Goal: Feedback & Contribution: Contribute content

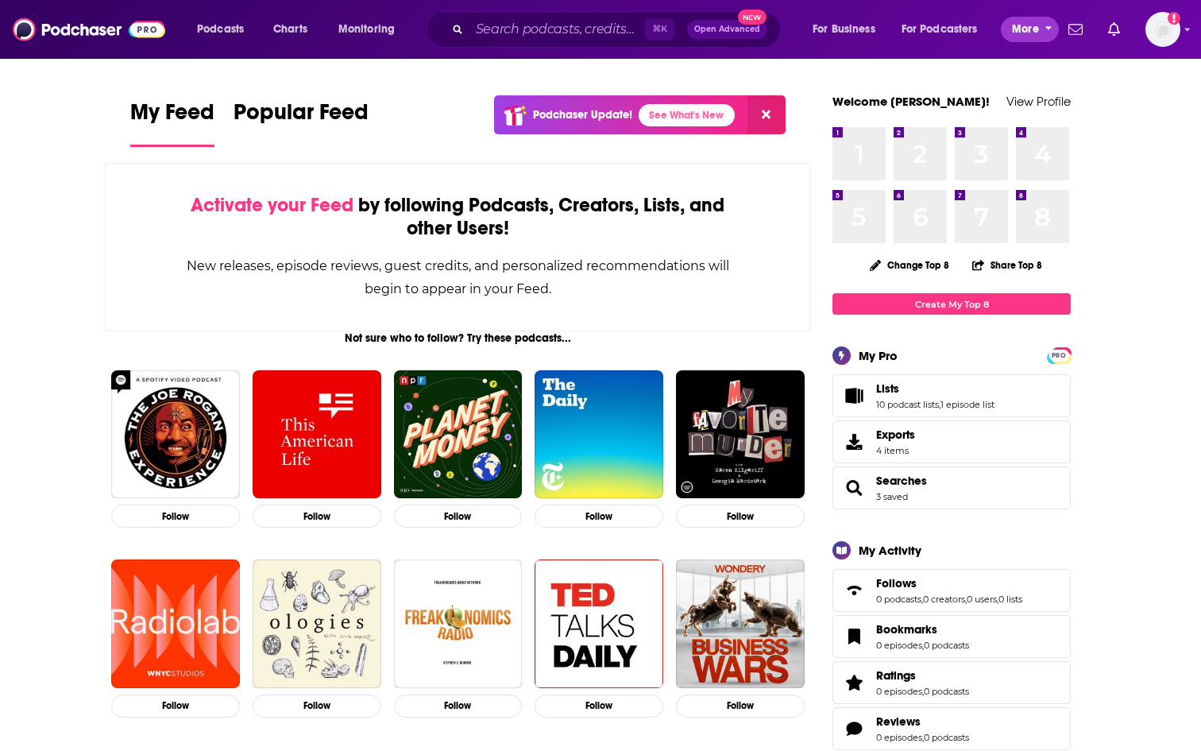
click at [624, 31] on span "More" at bounding box center [1025, 29] width 27 height 22
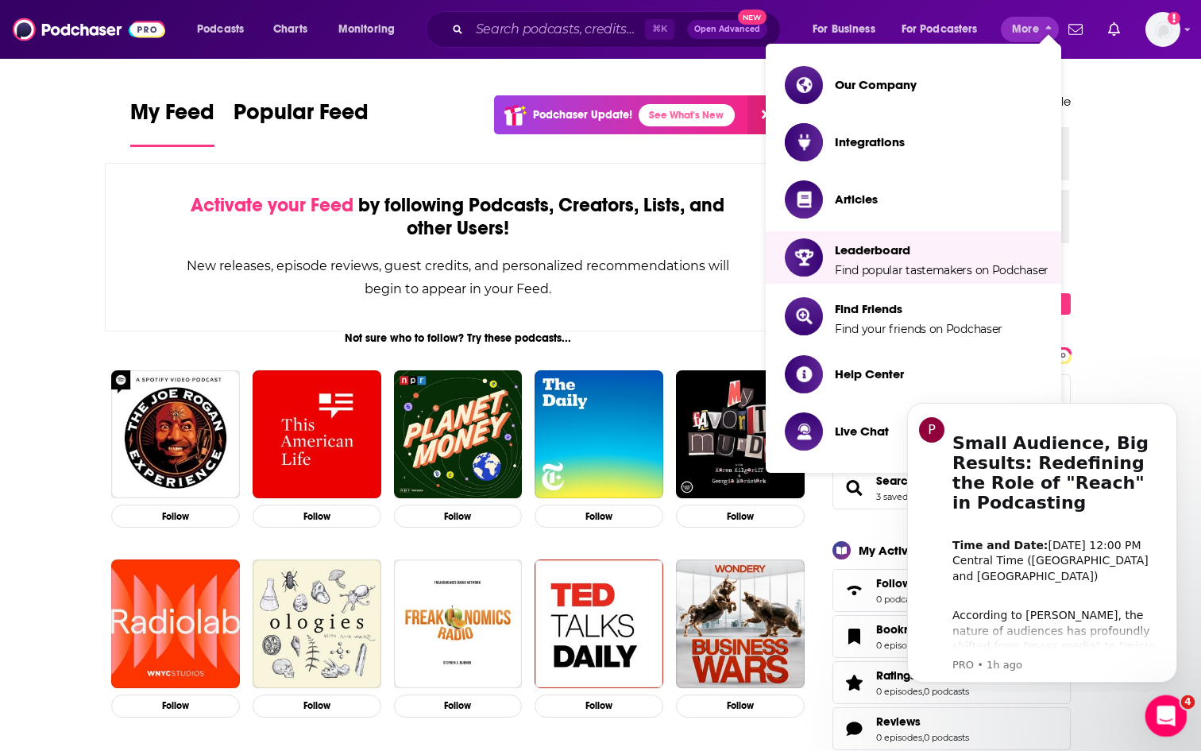
click at [624, 616] on icon "Open Intercom Messenger" at bounding box center [1164, 714] width 26 height 26
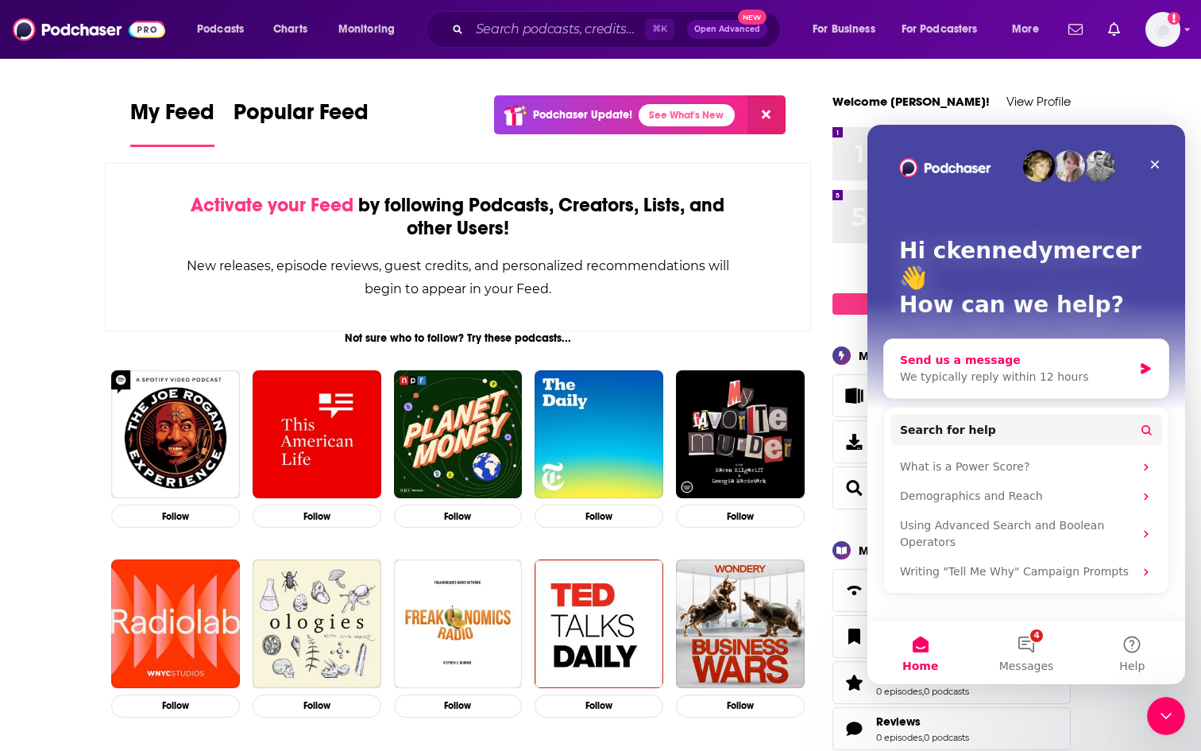
click at [624, 352] on div "Send us a message" at bounding box center [1016, 360] width 233 height 17
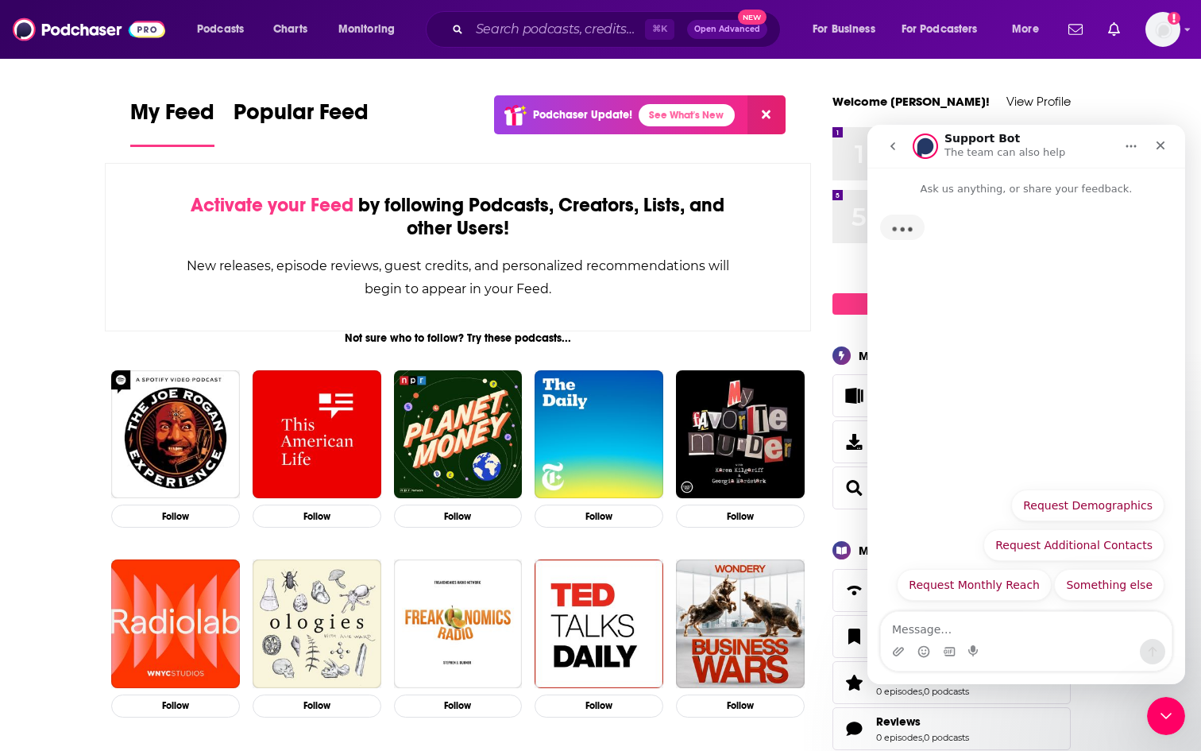
click at [624, 616] on textarea "Message…" at bounding box center [1026, 625] width 291 height 27
type textarea "H"
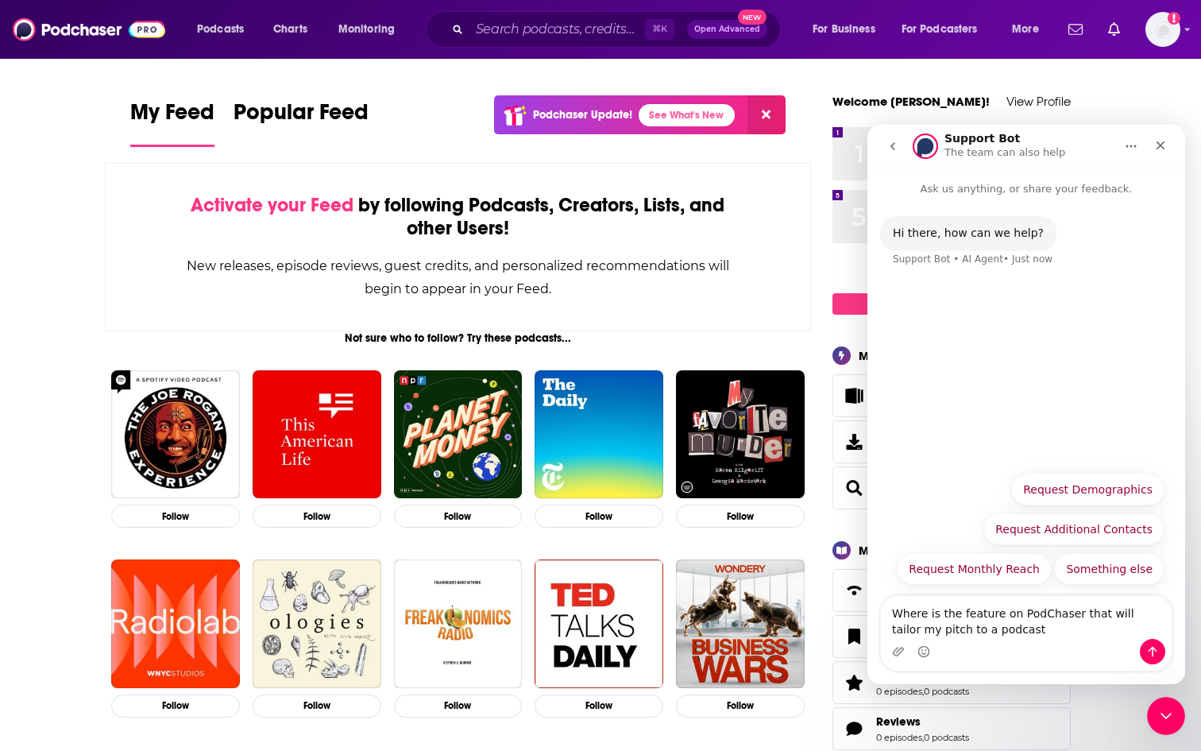
type textarea "Where is the feature on PodChaser that will tailor my pitch to a podcast?"
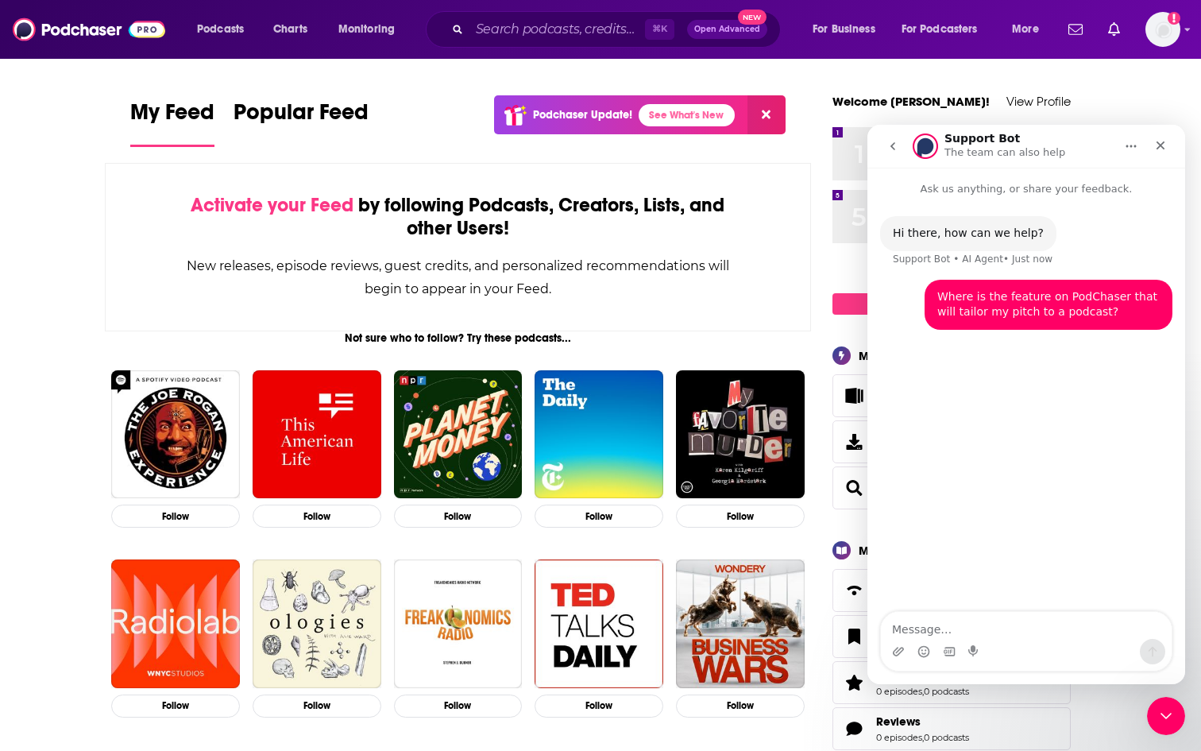
click at [624, 291] on div "Where is the feature on PodChaser that will tailor my pitch to a podcast?" at bounding box center [1048, 304] width 222 height 31
click at [624, 290] on div "Where is the feature on PodChaser that will tailor my pitch to a podcast?" at bounding box center [1048, 304] width 222 height 31
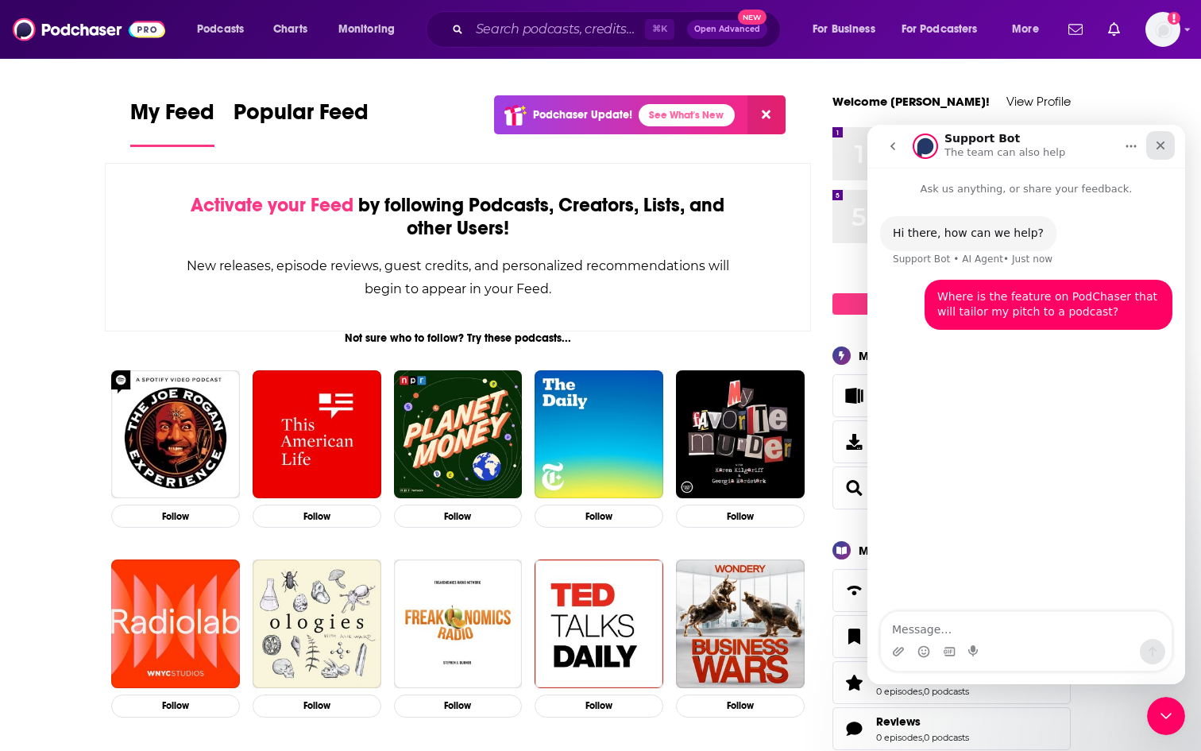
click at [624, 145] on icon "Close" at bounding box center [1161, 145] width 9 height 9
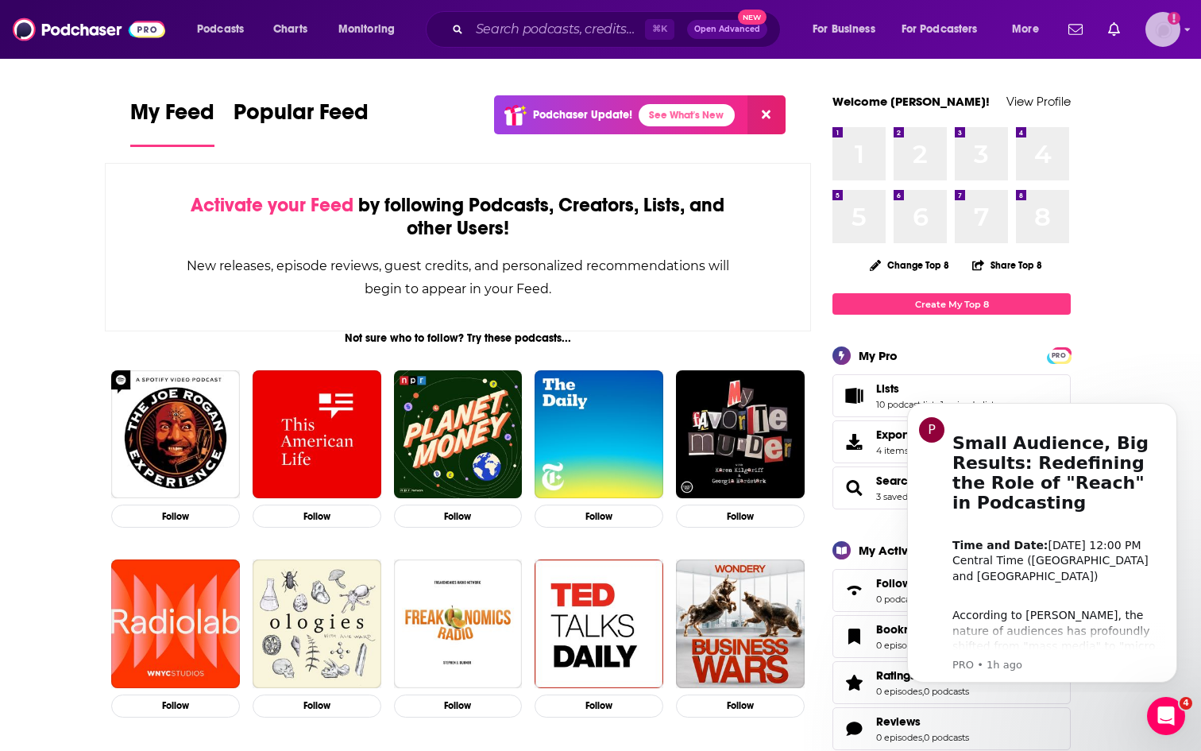
click at [624, 37] on img "Logged in as ckennedymercer" at bounding box center [1163, 29] width 35 height 35
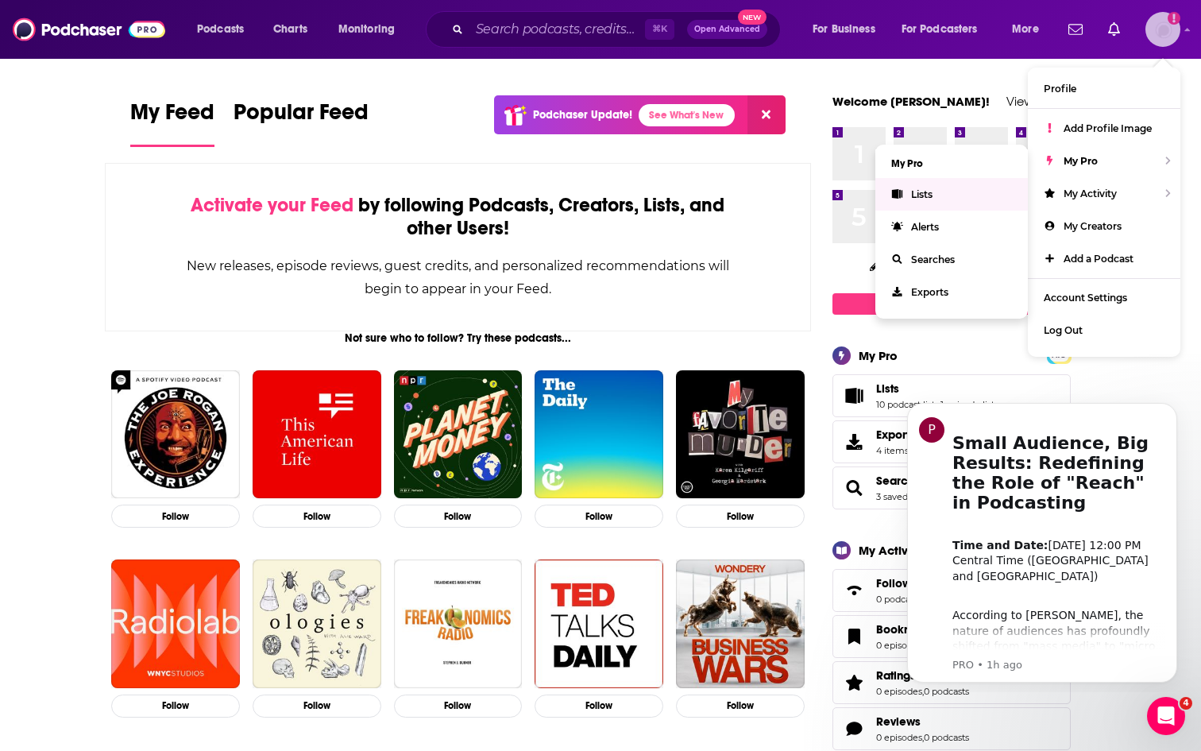
click at [624, 191] on link "Lists" at bounding box center [952, 194] width 153 height 33
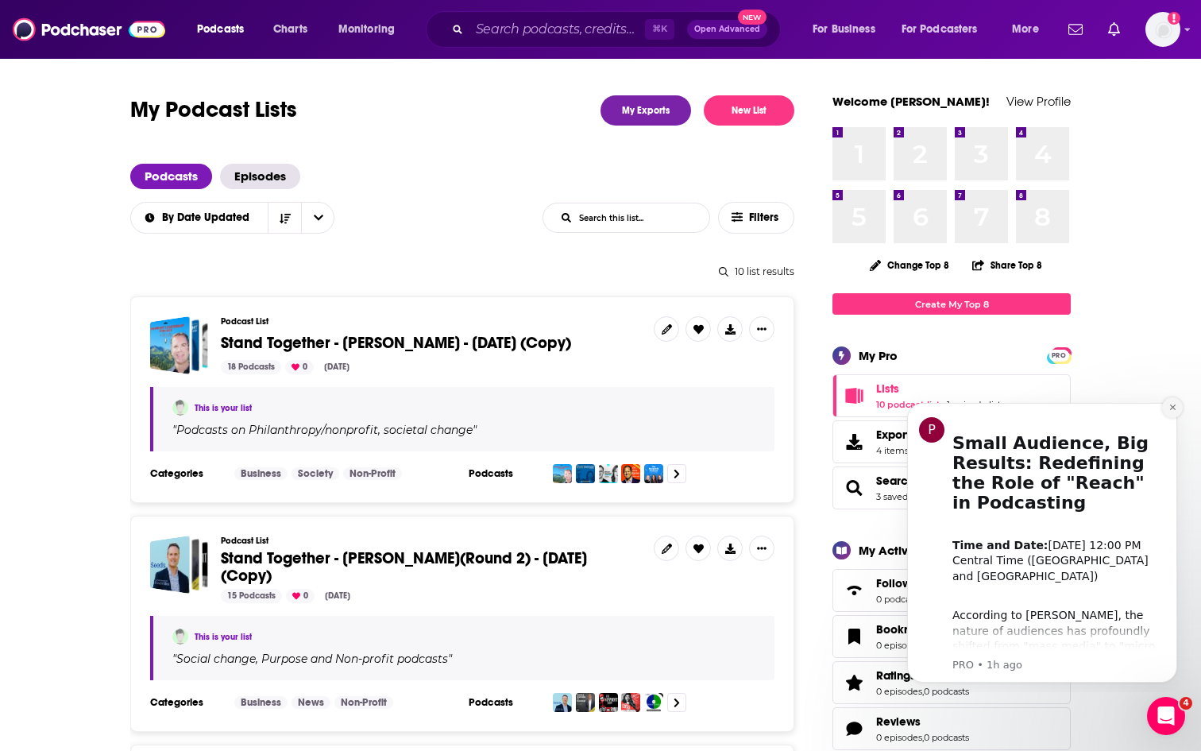
click at [624, 408] on icon "Dismiss notification" at bounding box center [1173, 407] width 9 height 9
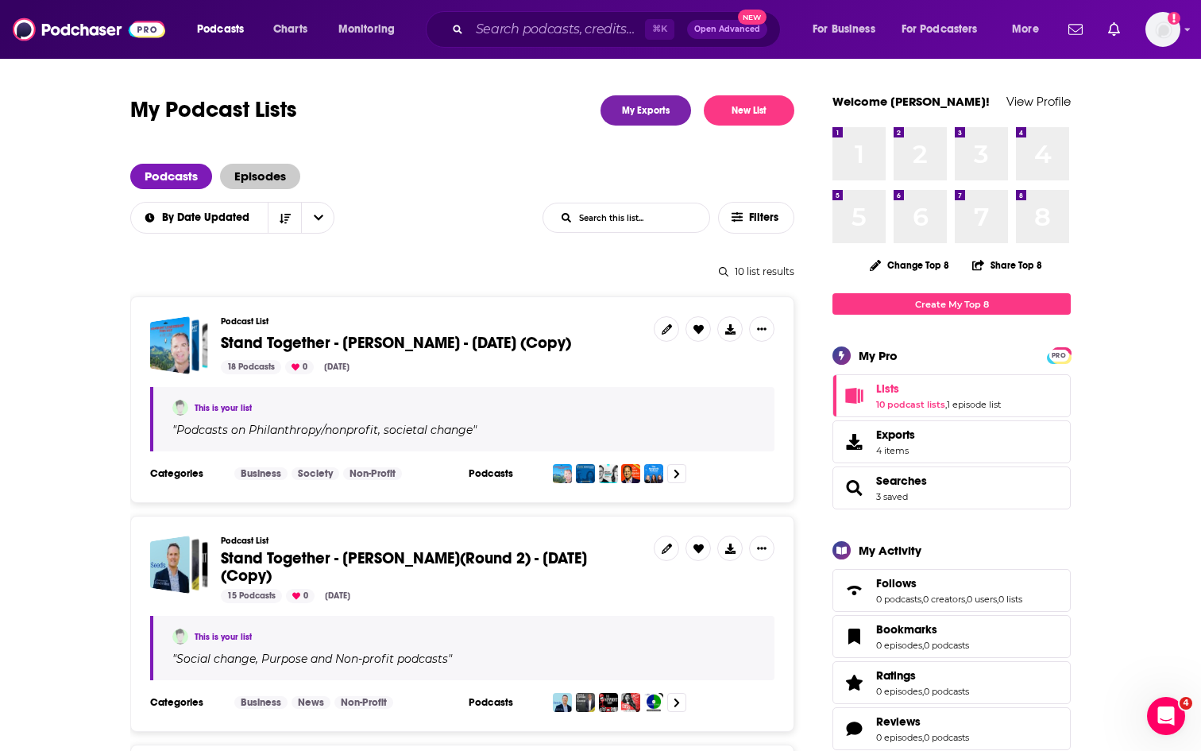
click at [260, 182] on span "Episodes" at bounding box center [260, 176] width 80 height 25
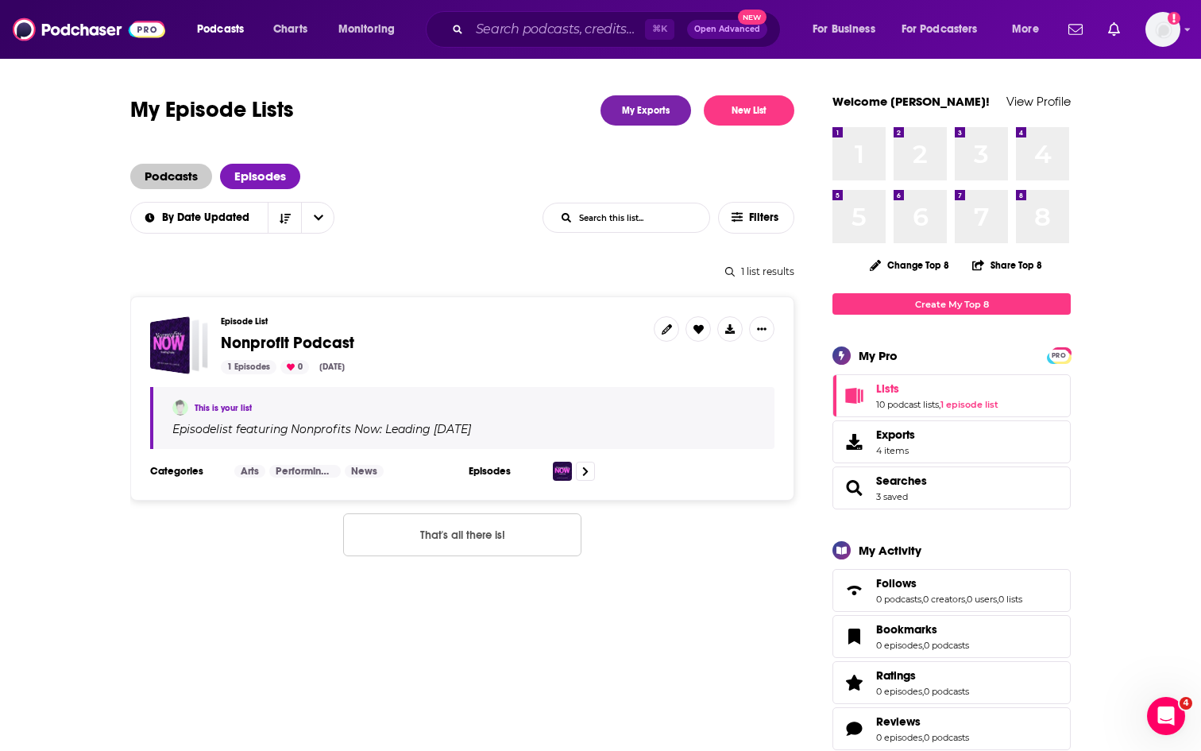
click at [184, 180] on span "Podcasts" at bounding box center [171, 176] width 82 height 25
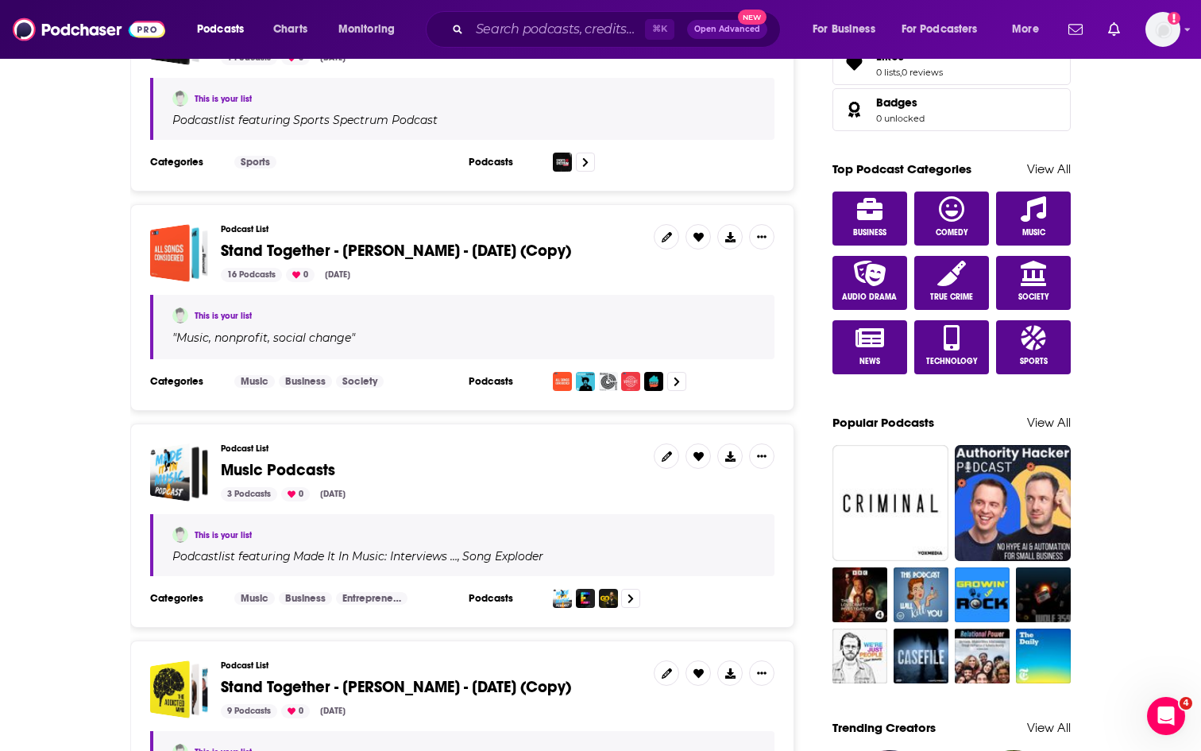
scroll to position [877, 0]
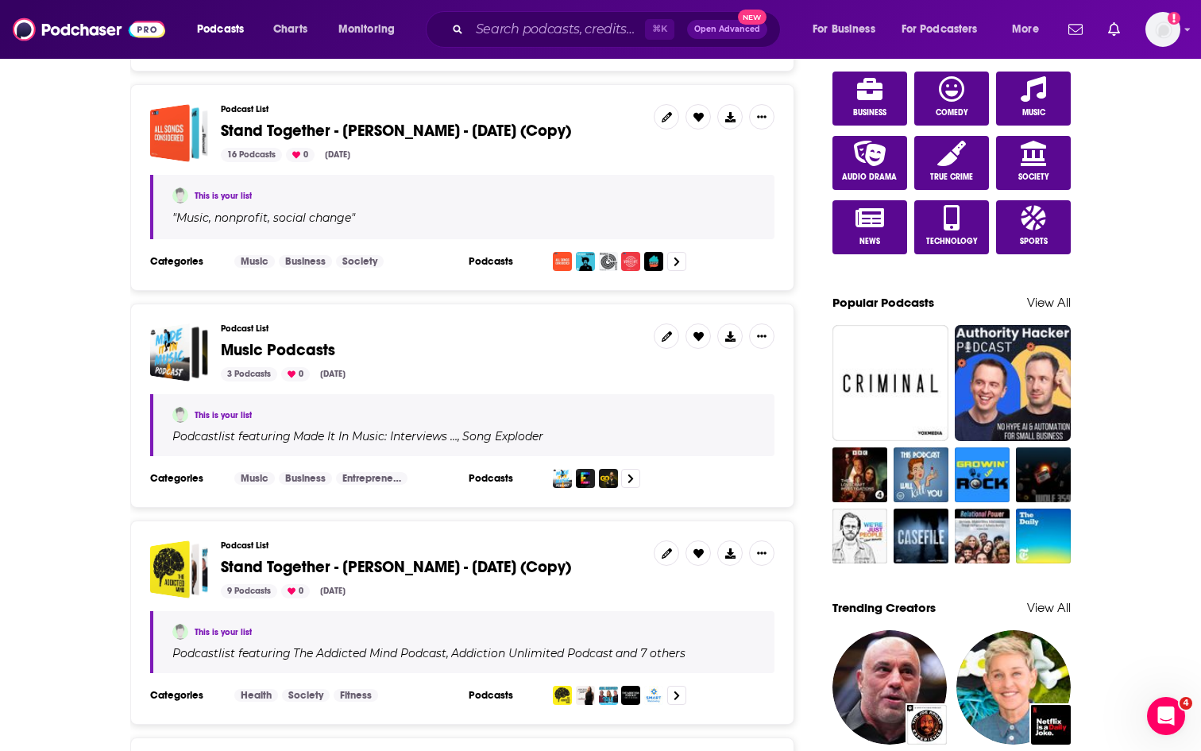
click at [439, 568] on span "Stand Together - [PERSON_NAME] - [DATE] (Copy)" at bounding box center [396, 567] width 350 height 20
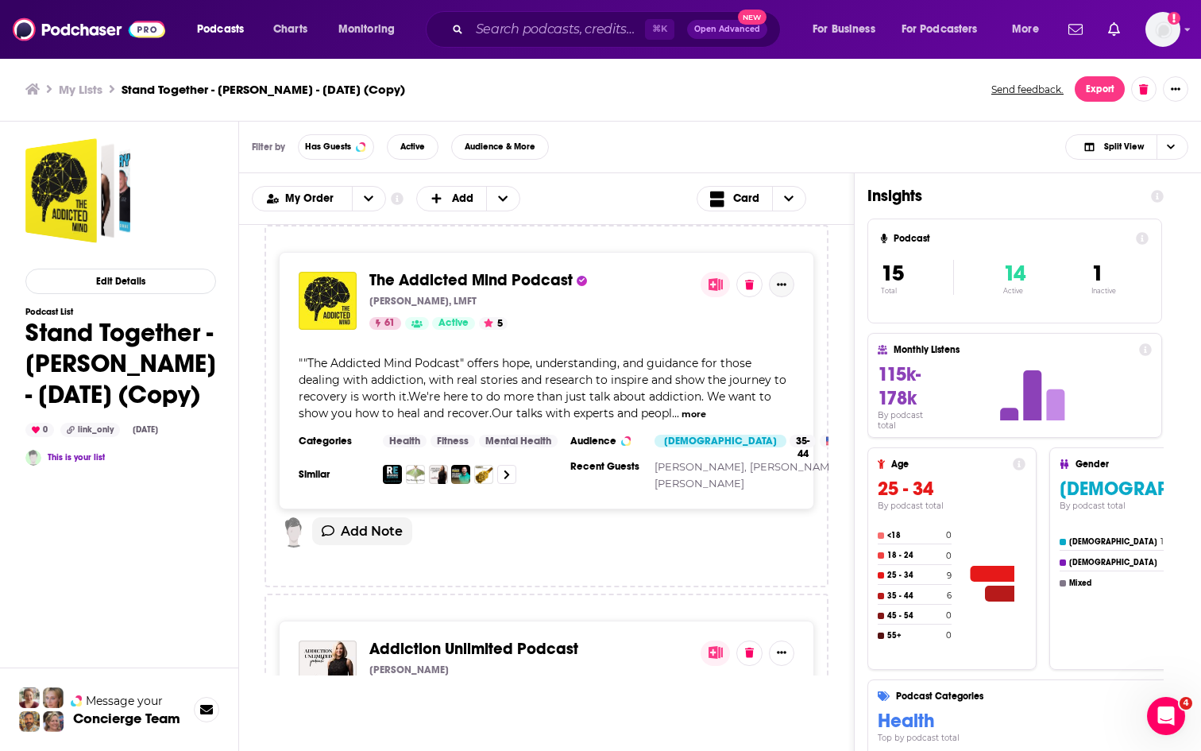
click at [624, 293] on button "Show More Button" at bounding box center [781, 284] width 25 height 25
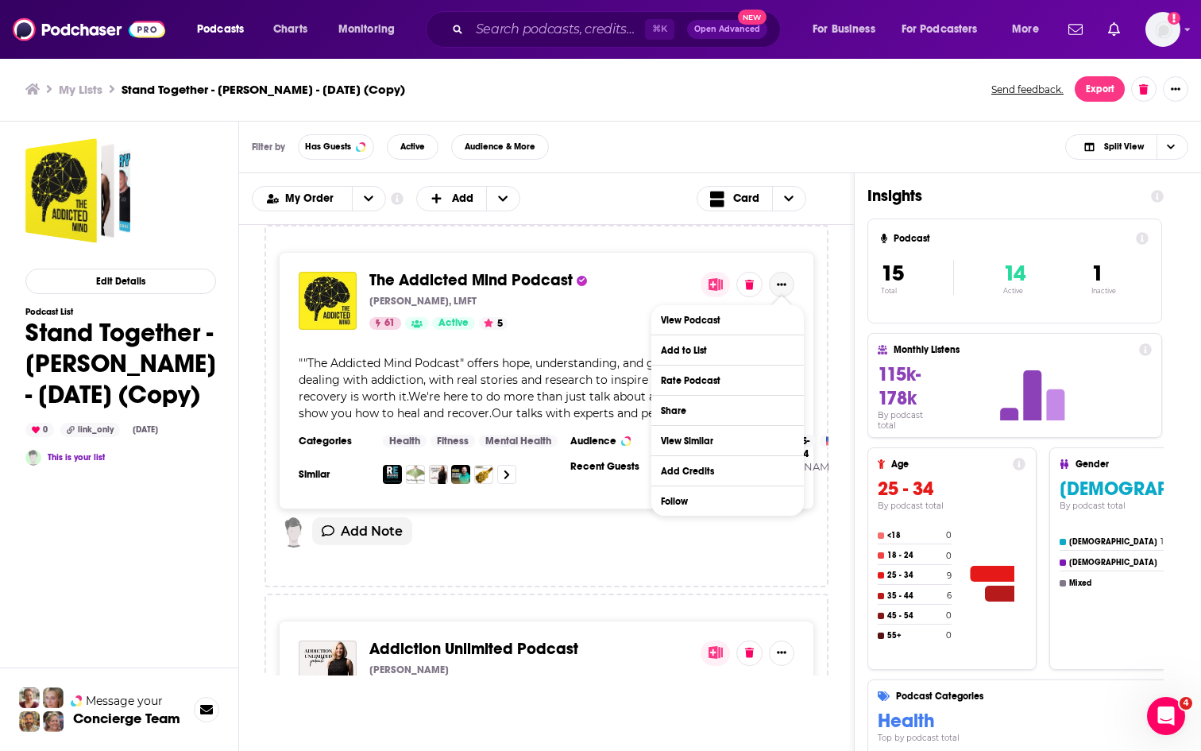
click at [603, 328] on div "61 Active 5" at bounding box center [528, 323] width 319 height 13
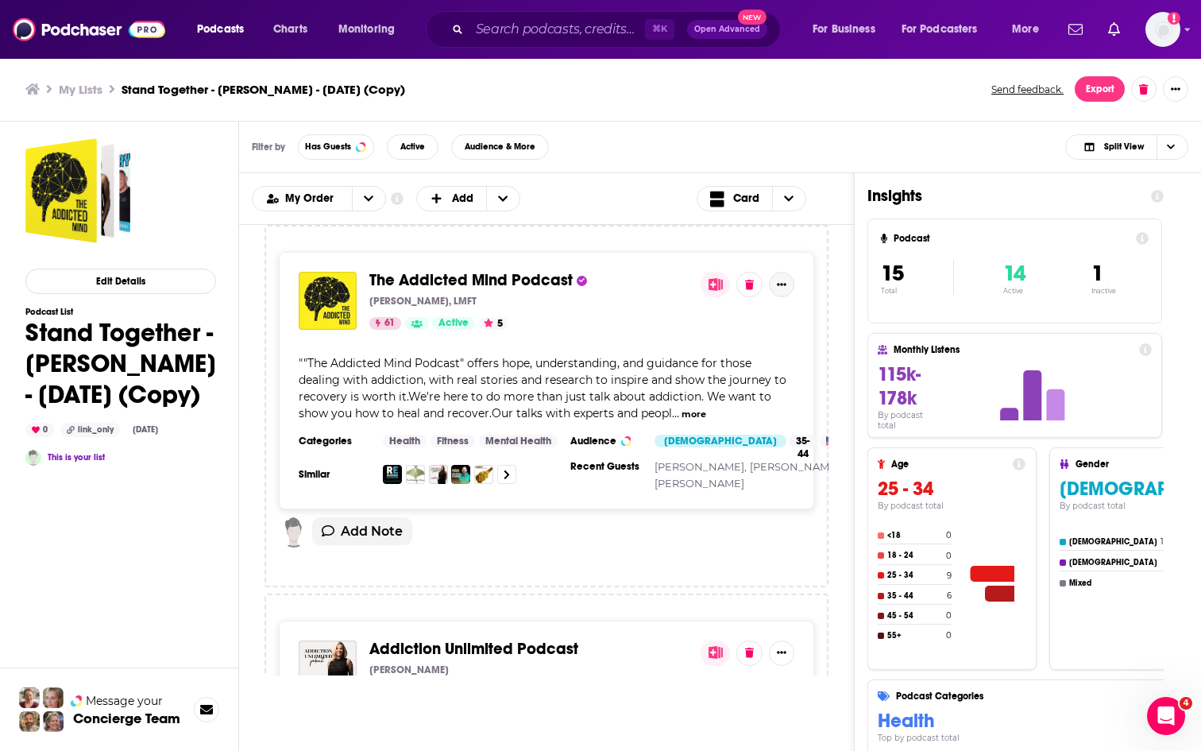
click at [546, 295] on div "[PERSON_NAME], LMFT" at bounding box center [528, 301] width 319 height 13
click at [520, 280] on span "The Addicted Mind Podcast" at bounding box center [470, 280] width 203 height 20
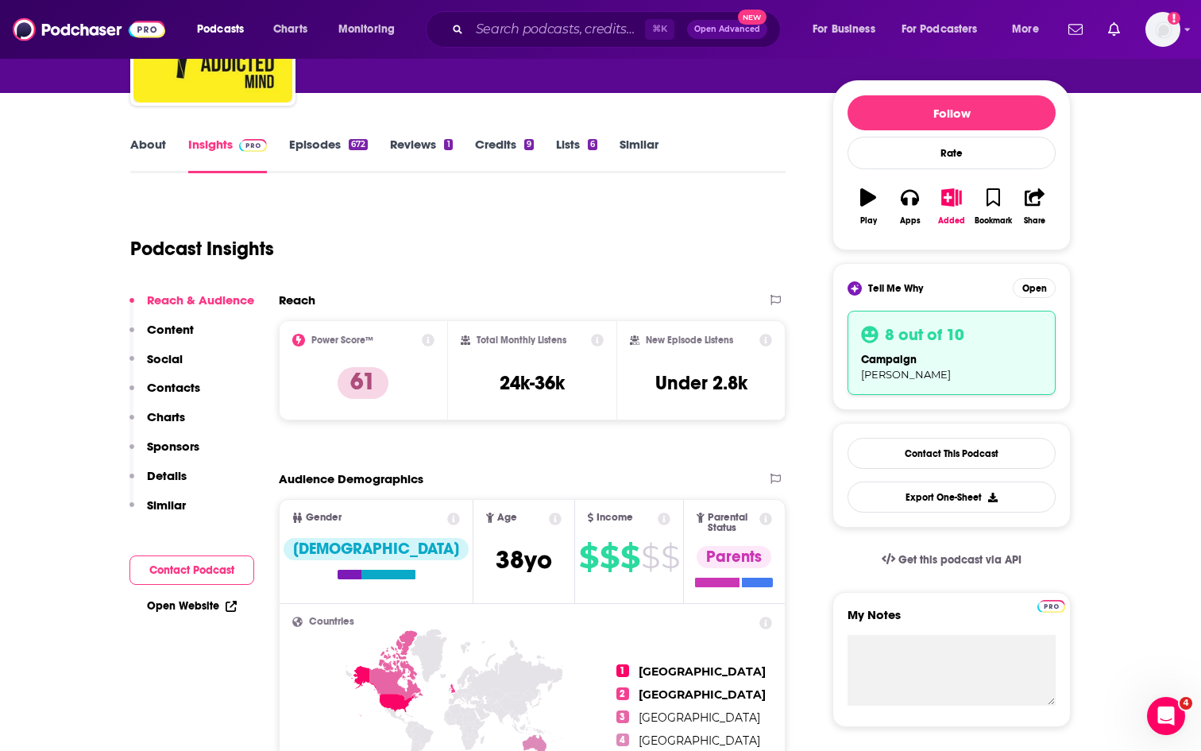
scroll to position [59, 0]
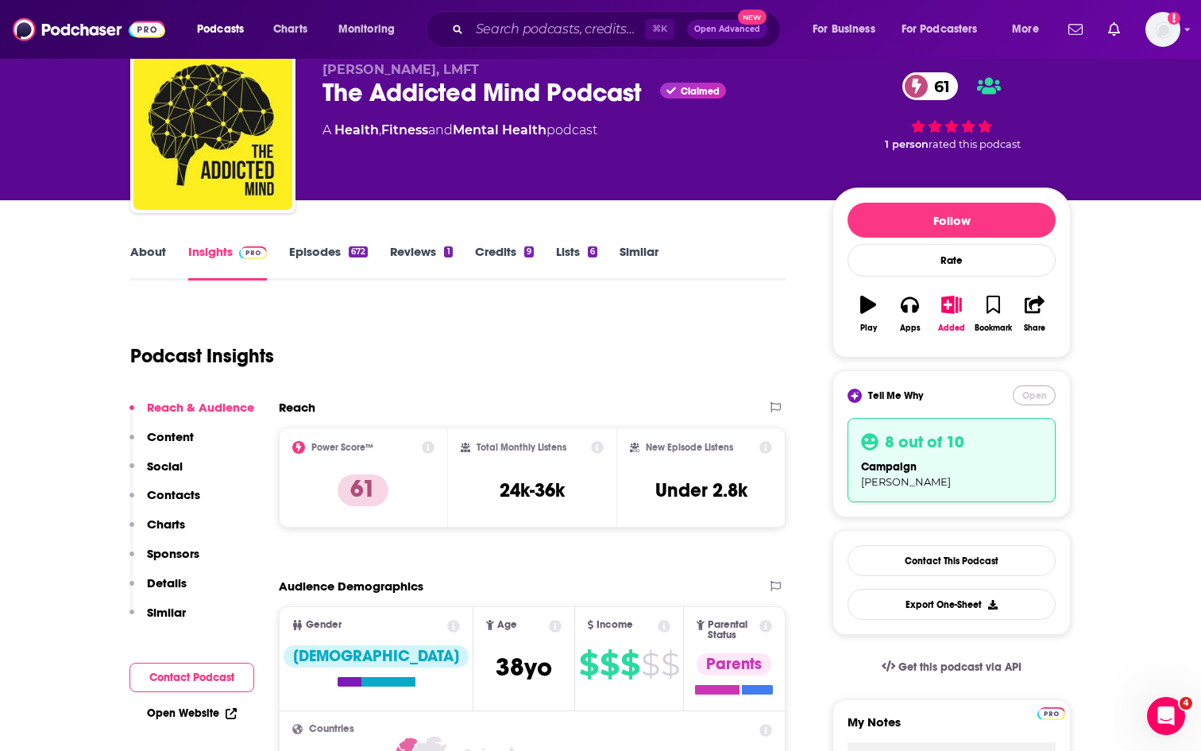
click at [624, 392] on button "Open" at bounding box center [1034, 395] width 43 height 20
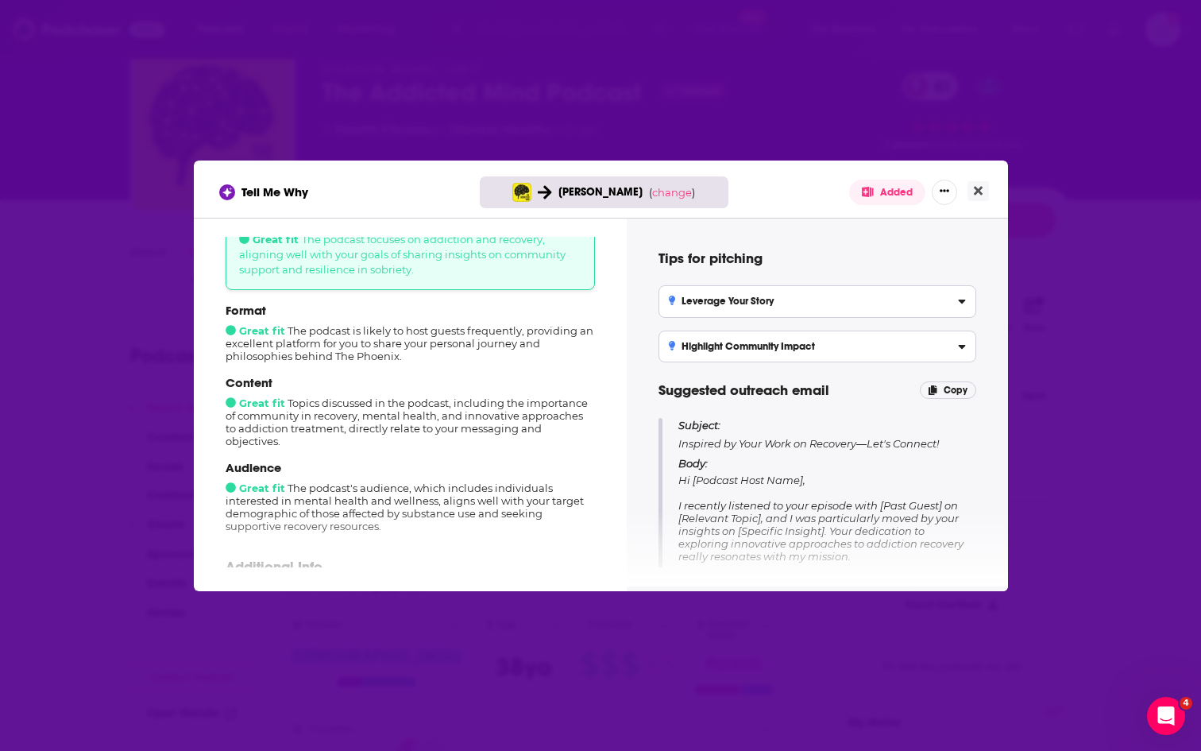
scroll to position [0, 0]
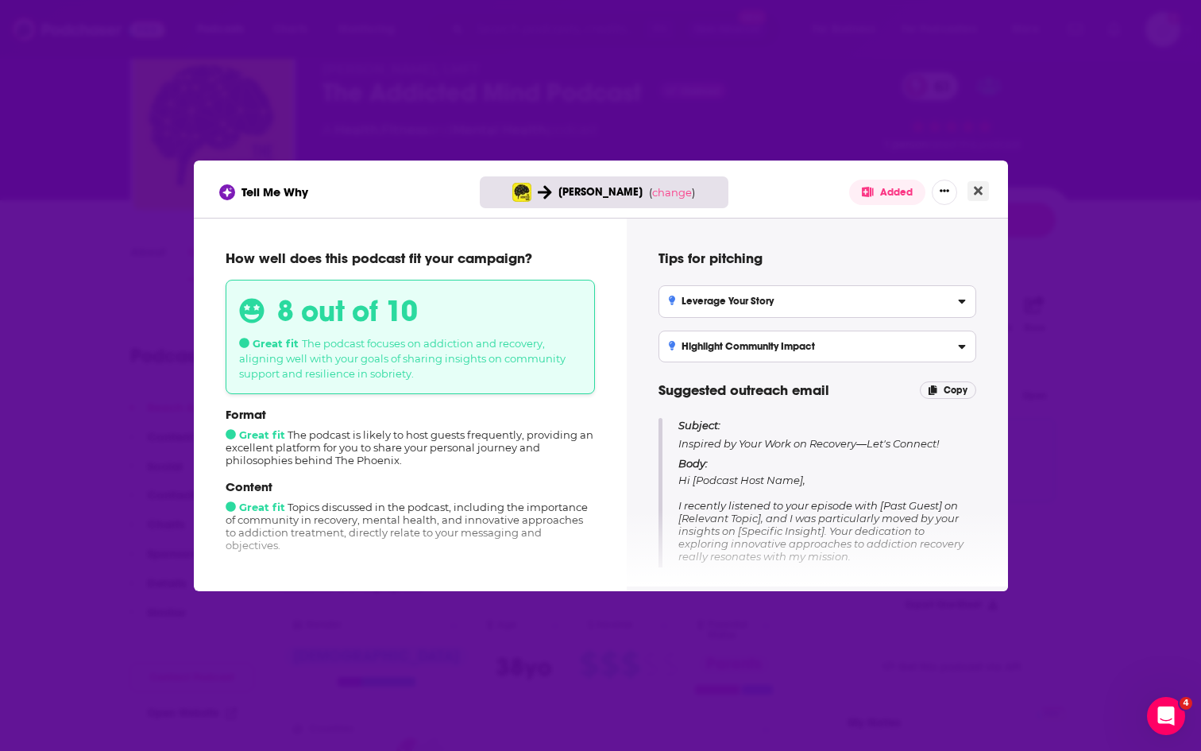
click at [624, 193] on icon "Close" at bounding box center [978, 190] width 9 height 13
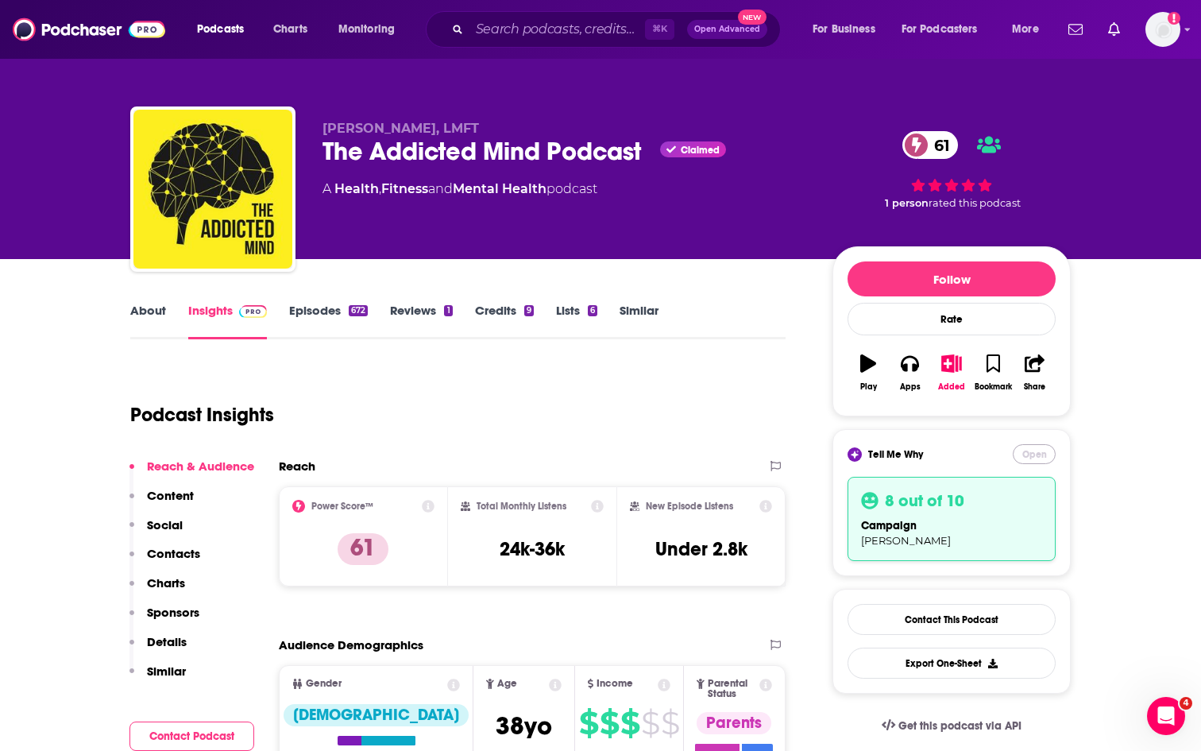
scroll to position [59, 0]
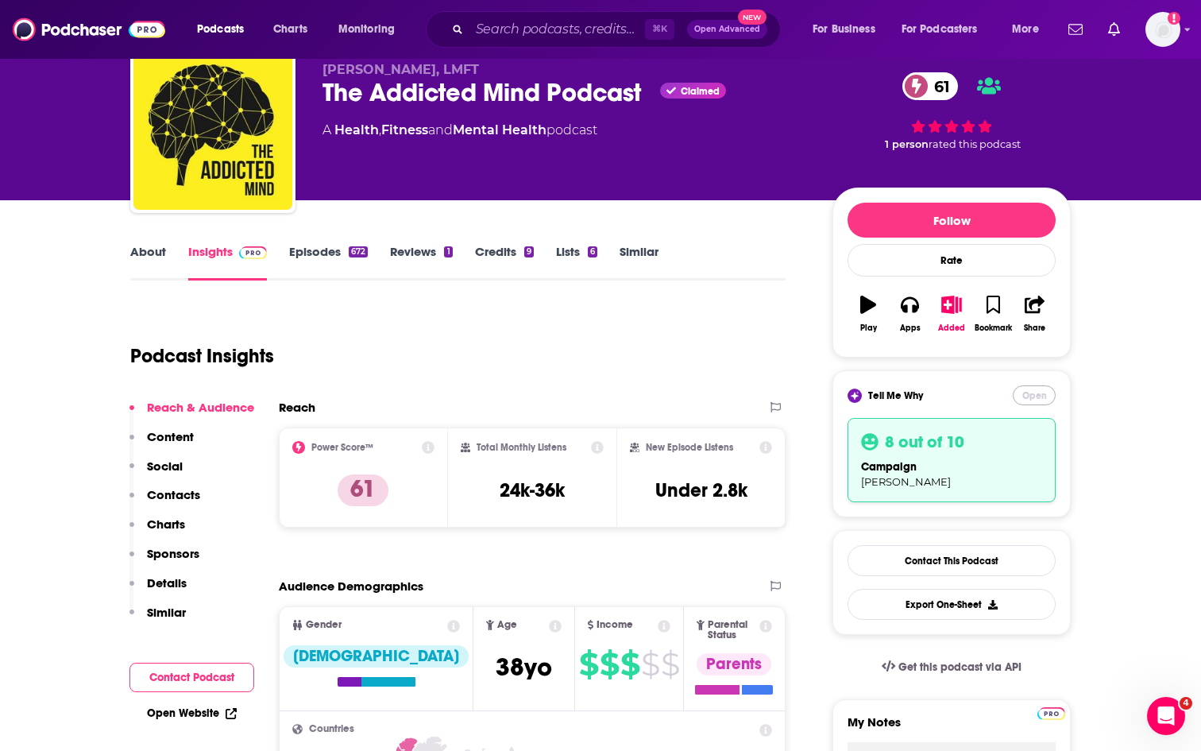
click at [624, 403] on button "Open" at bounding box center [1034, 395] width 43 height 20
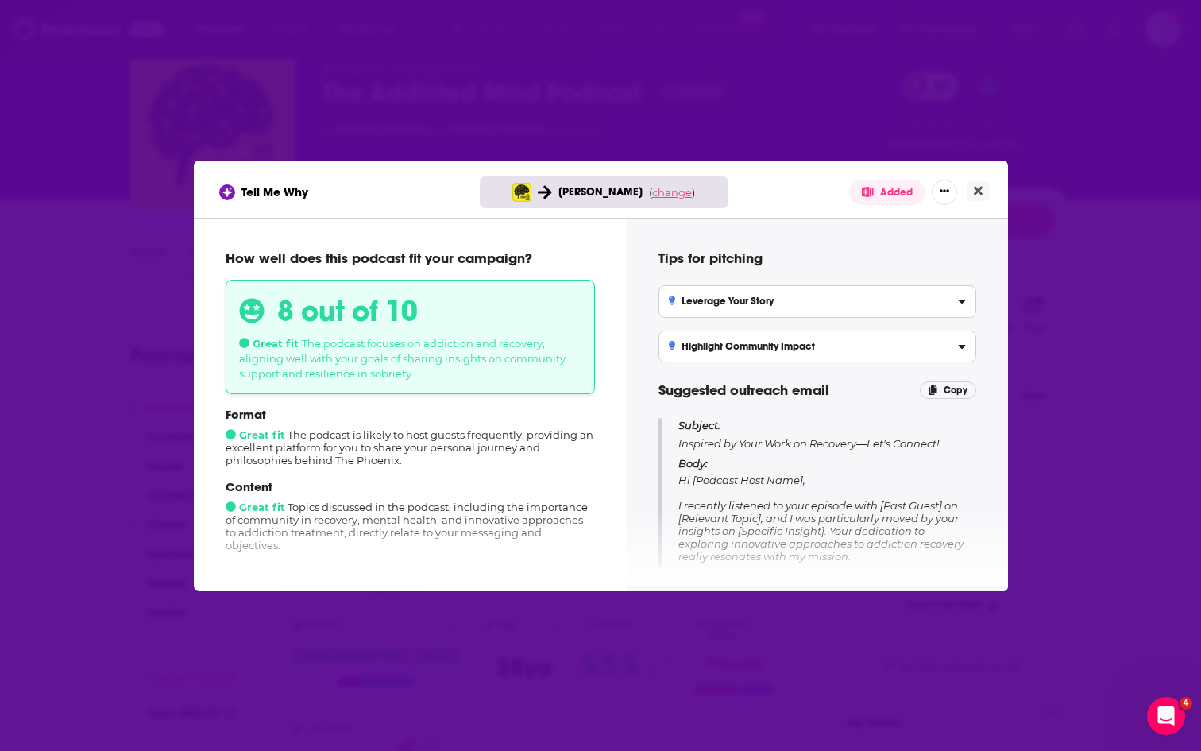
click at [624, 191] on span "change" at bounding box center [672, 192] width 40 height 13
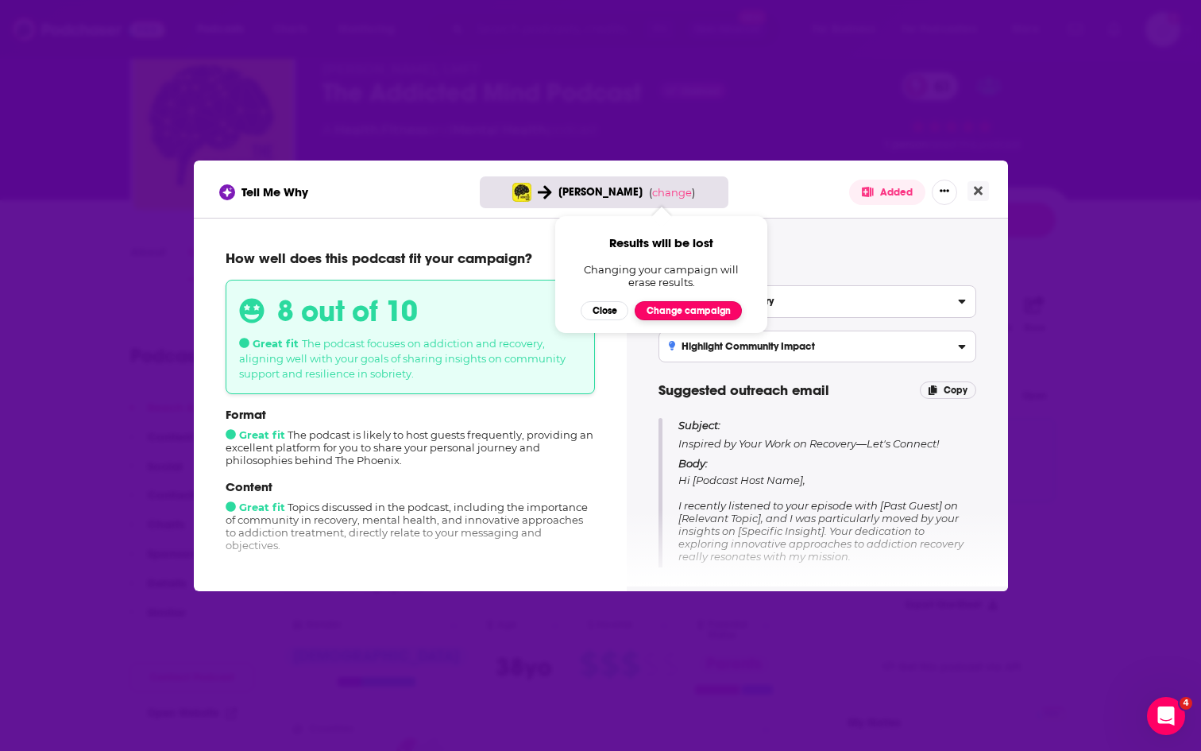
click at [624, 313] on button "Change campaign" at bounding box center [688, 310] width 107 height 19
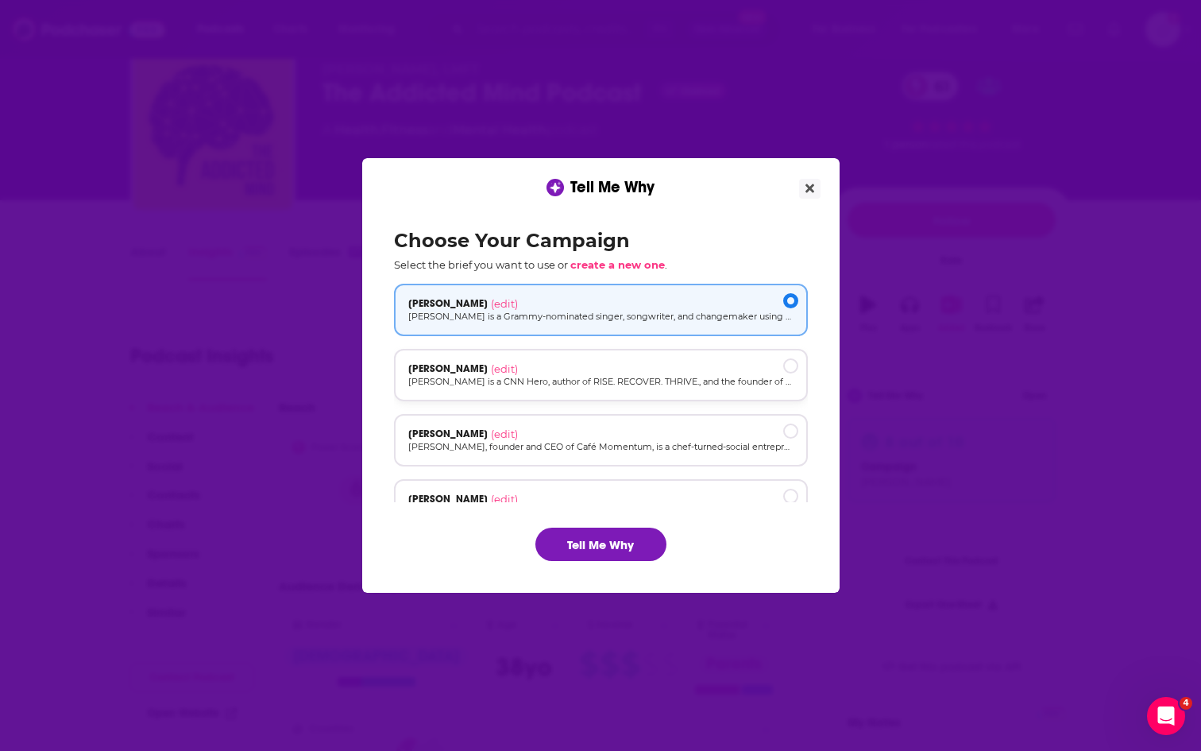
scroll to position [238, 0]
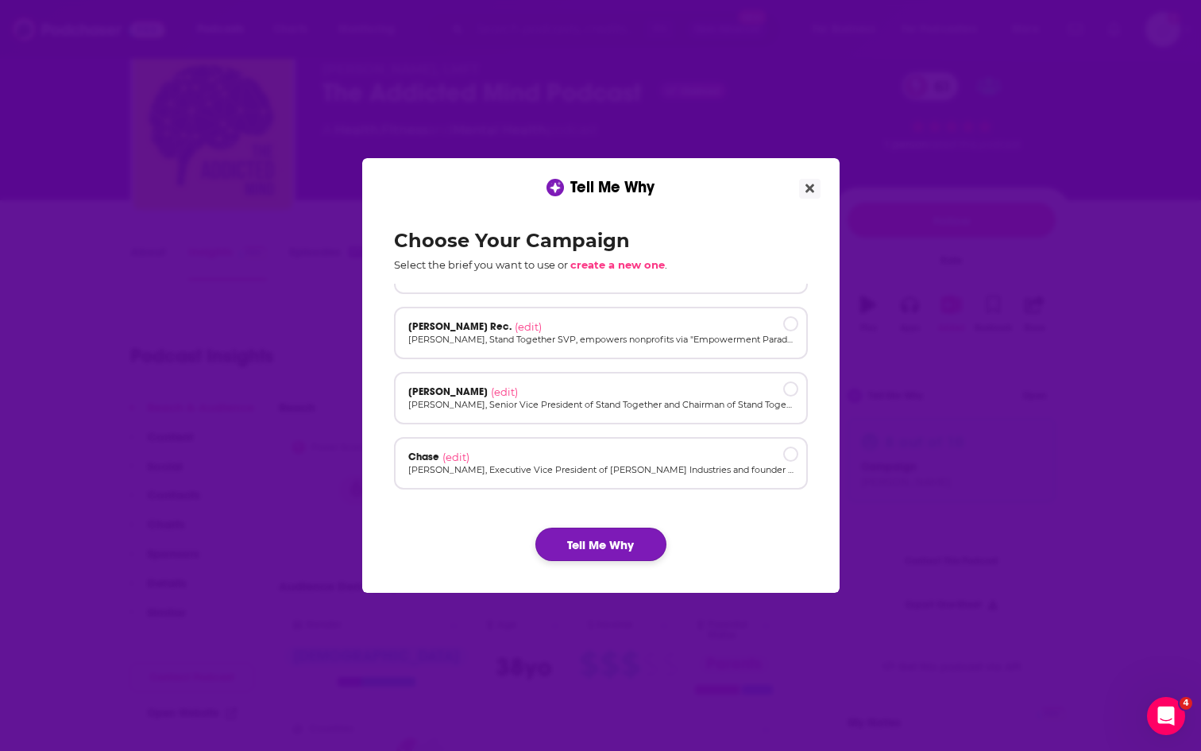
click at [611, 556] on button "Tell Me Why" at bounding box center [600, 544] width 131 height 33
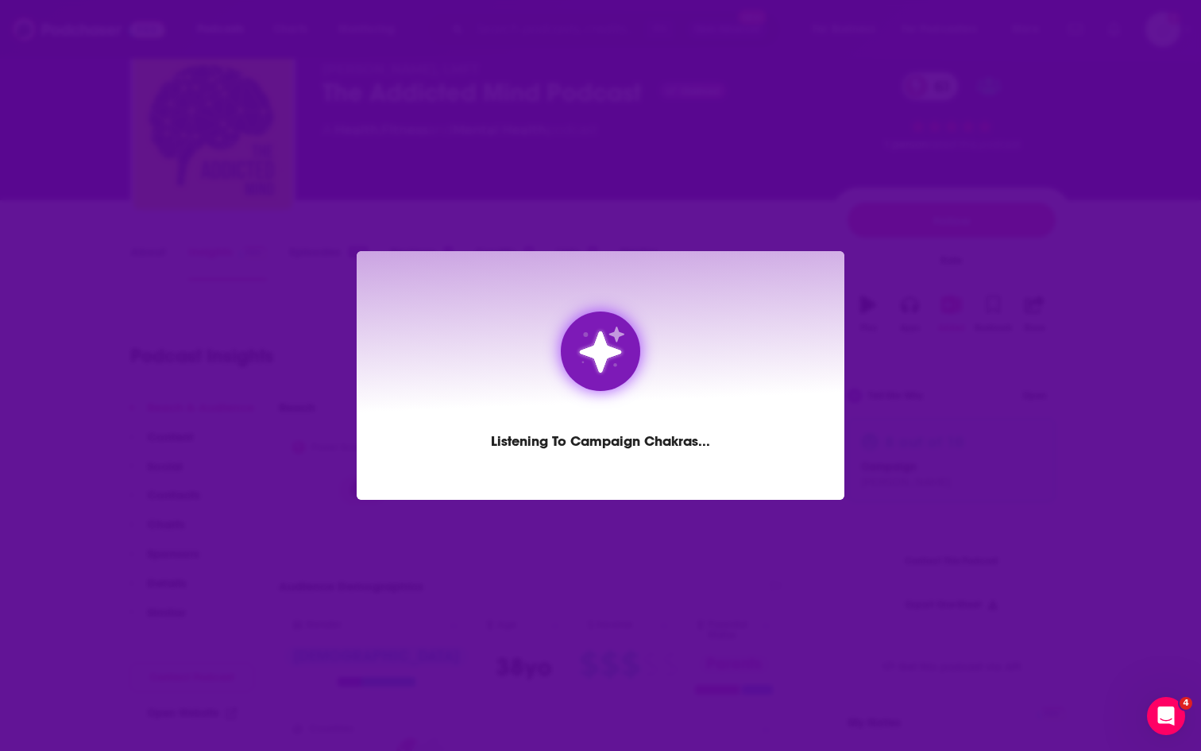
click at [624, 529] on div "Listening to campaign chakras ..." at bounding box center [600, 375] width 1201 height 751
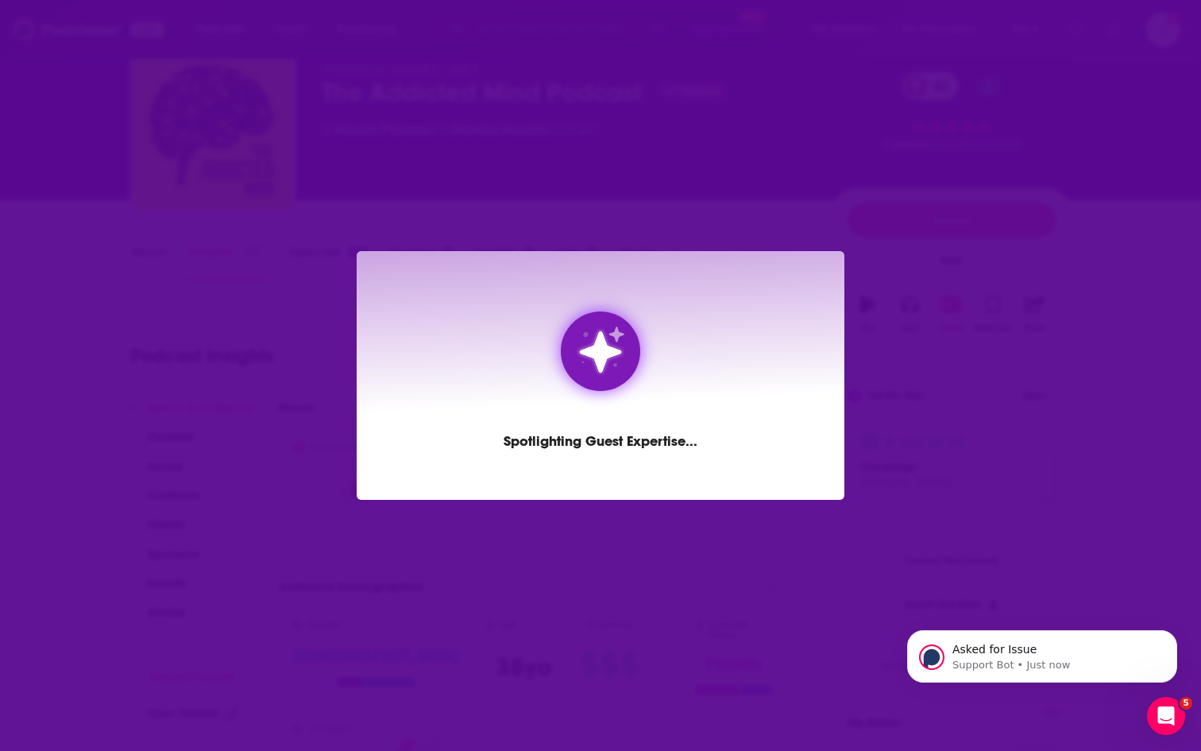
scroll to position [0, 0]
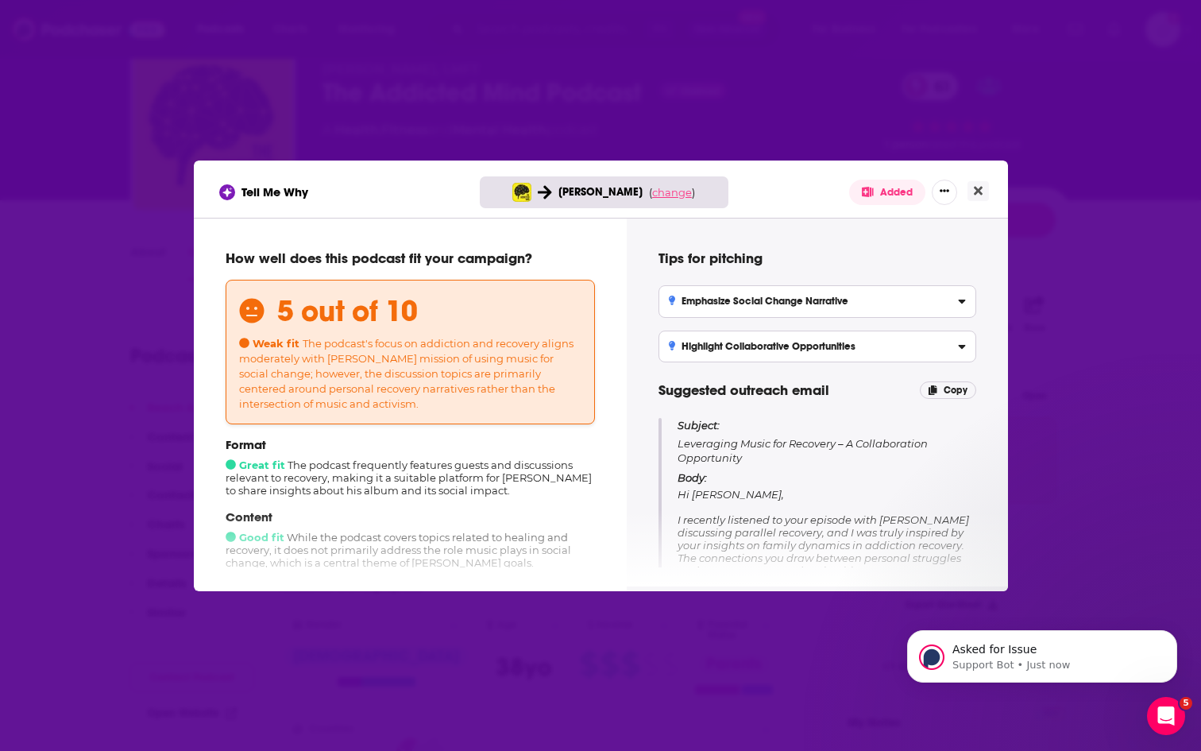
click at [624, 190] on span "change" at bounding box center [672, 192] width 40 height 13
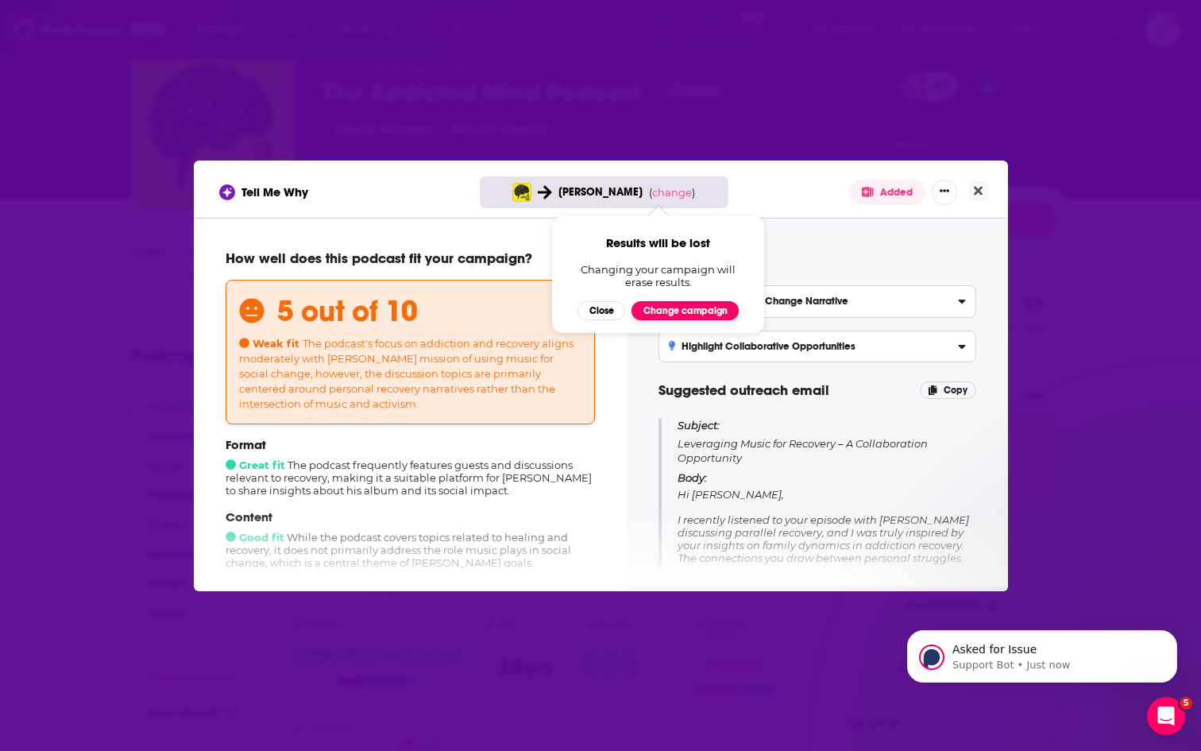
click at [624, 313] on button "Change campaign" at bounding box center [685, 310] width 107 height 19
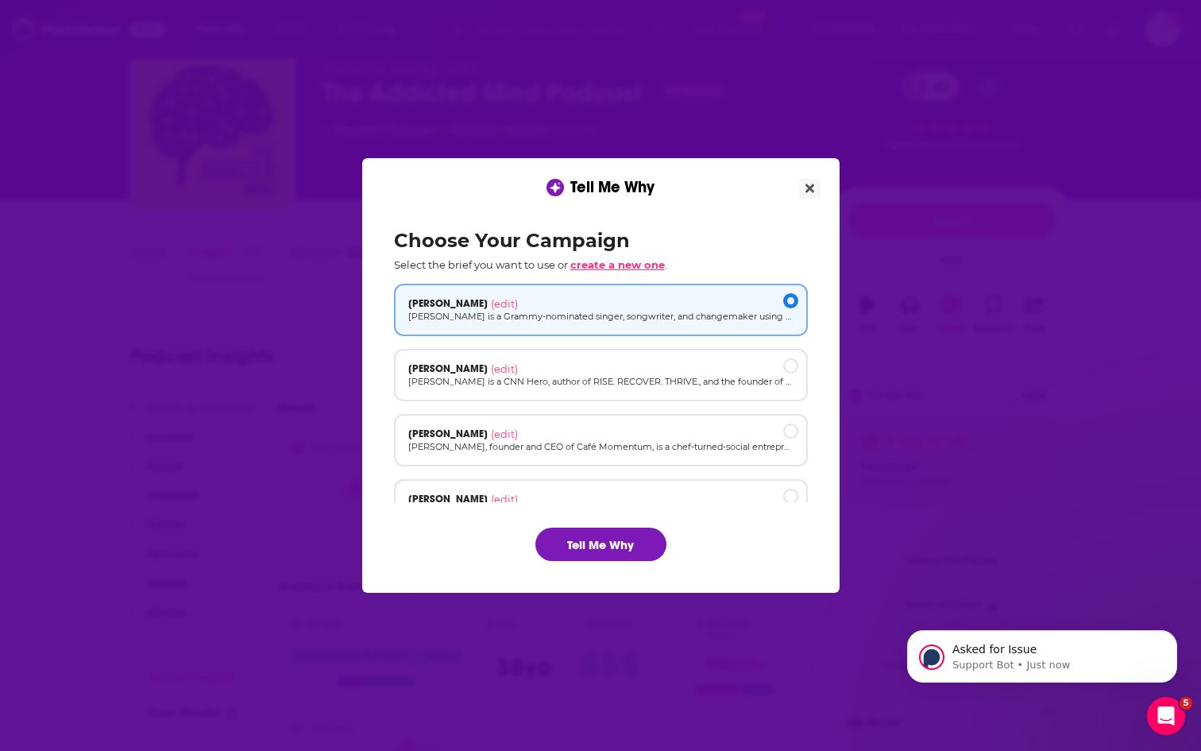
click at [624, 269] on span "create a new one" at bounding box center [617, 264] width 95 height 13
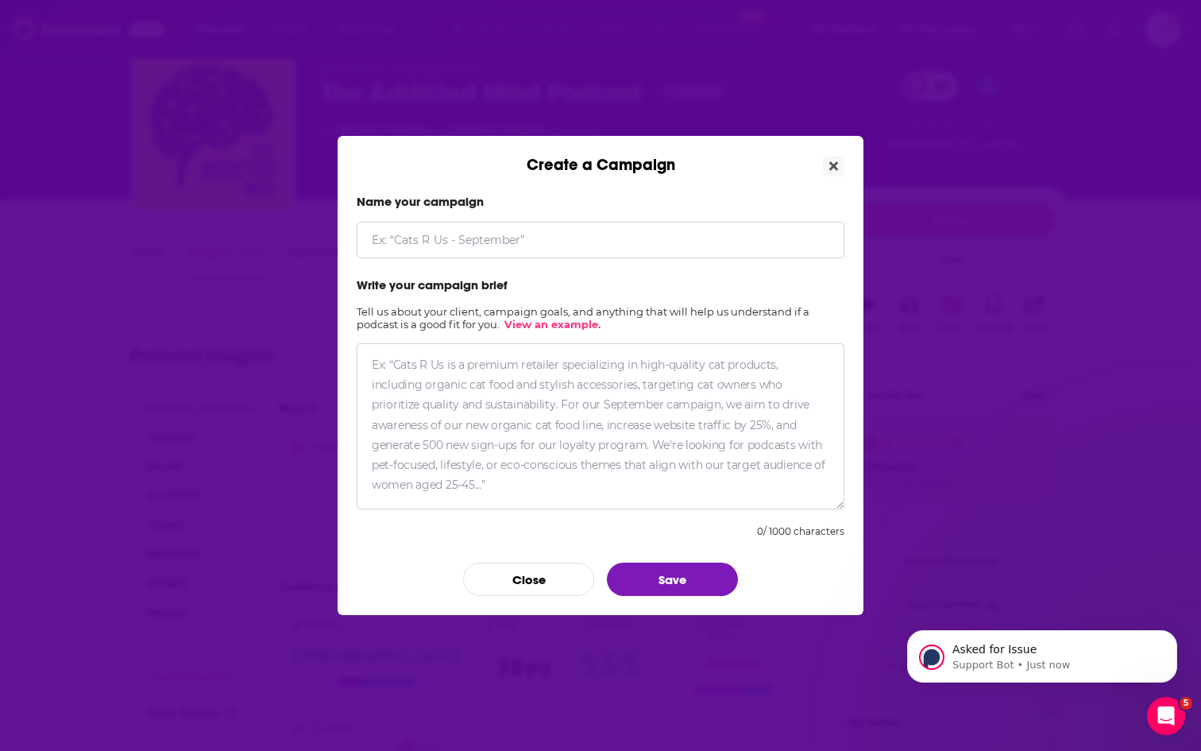
click at [563, 370] on textarea "Create a Campaign" at bounding box center [601, 426] width 488 height 166
paste textarea "Where is the feature on PodChaser that will tailor my pitch to a podcast?"
type textarea "Where is the feature on PodChaser that will tailor my pitch to a podcast?"
click at [624, 396] on textarea "Create a Campaign" at bounding box center [601, 426] width 488 height 166
paste textarea "Lorem ips’do sitamet Conse Adipis, Elitsed doe Temporinc Utlabore et Dol Magnaa…"
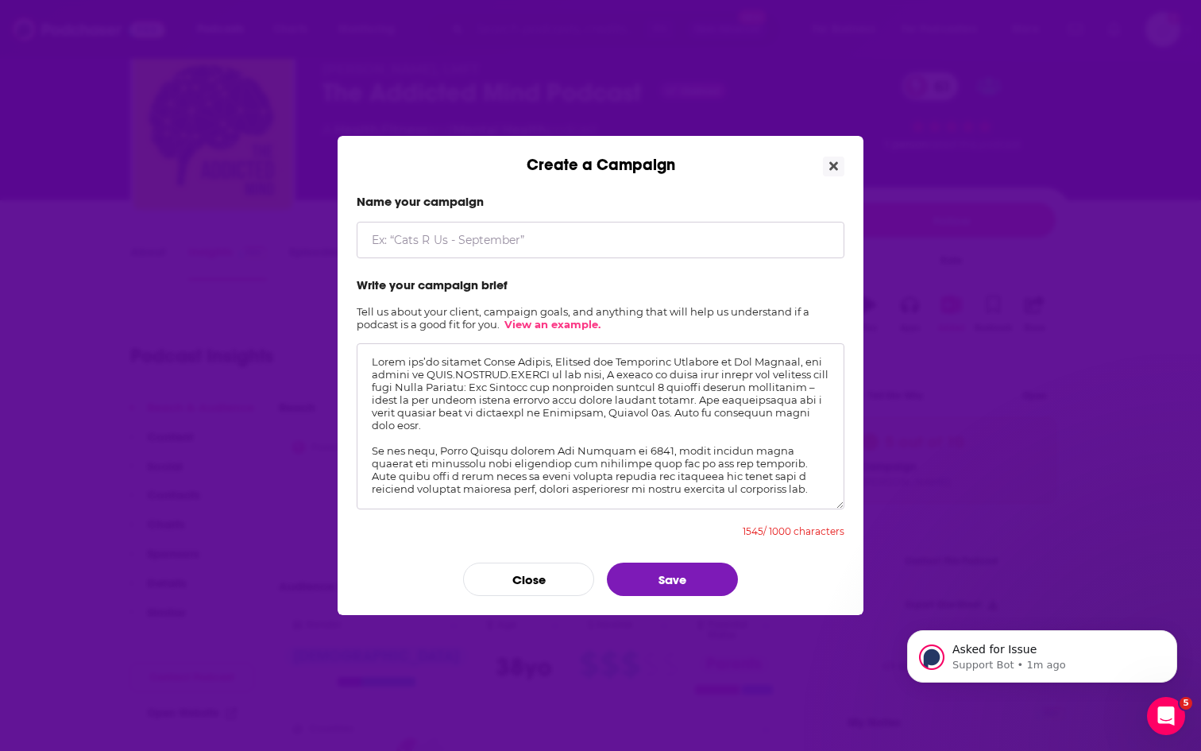
type textarea "Lorem ips’do sitamet Conse Adipis, Elitsed doe Temporinc Utlabore et Dol Magnaa…"
click at [582, 238] on input "Create a Campaign" at bounding box center [601, 240] width 488 height 37
type input "The Phoenix 1 Million Milestone"
drag, startPoint x: 507, startPoint y: 388, endPoint x: 336, endPoint y: 358, distance: 173.5
click at [336, 358] on div "Create a Campaign Name your campaign The Phoenix 1 Million Milestone Write your…" at bounding box center [600, 375] width 1201 height 751
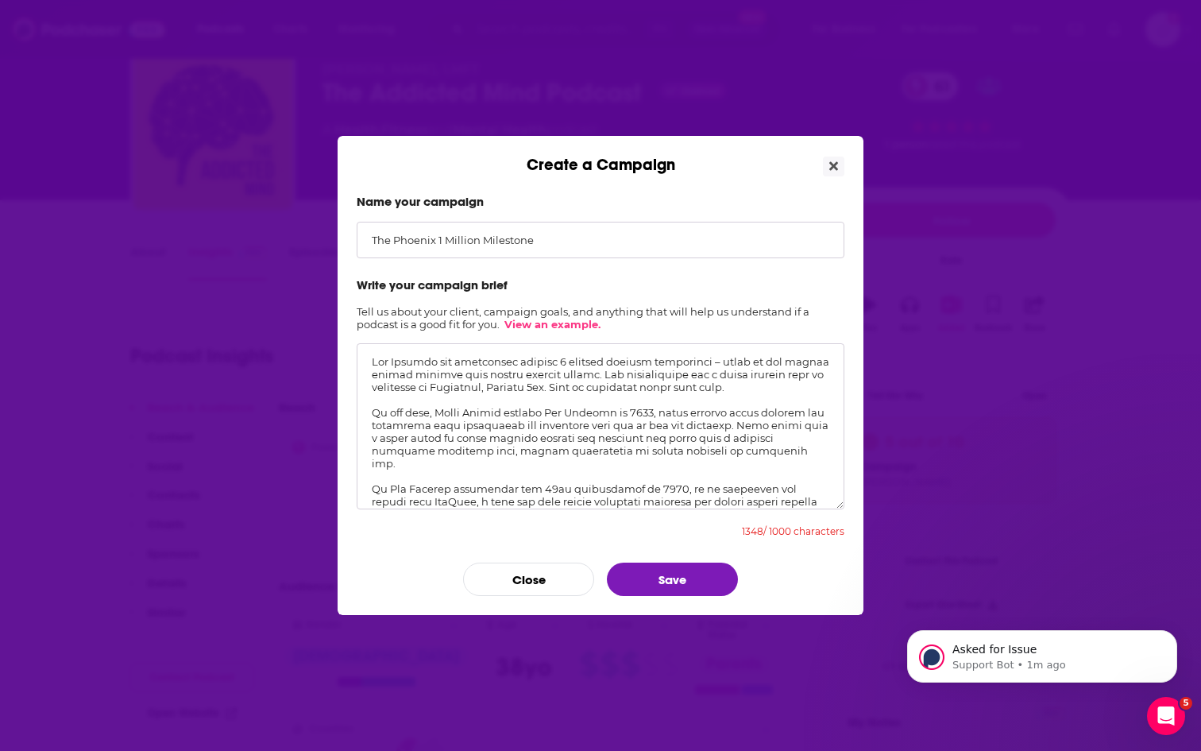
drag, startPoint x: 771, startPoint y: 390, endPoint x: 601, endPoint y: 374, distance: 171.6
click at [601, 374] on textarea "Create a Campaign" at bounding box center [601, 426] width 488 height 166
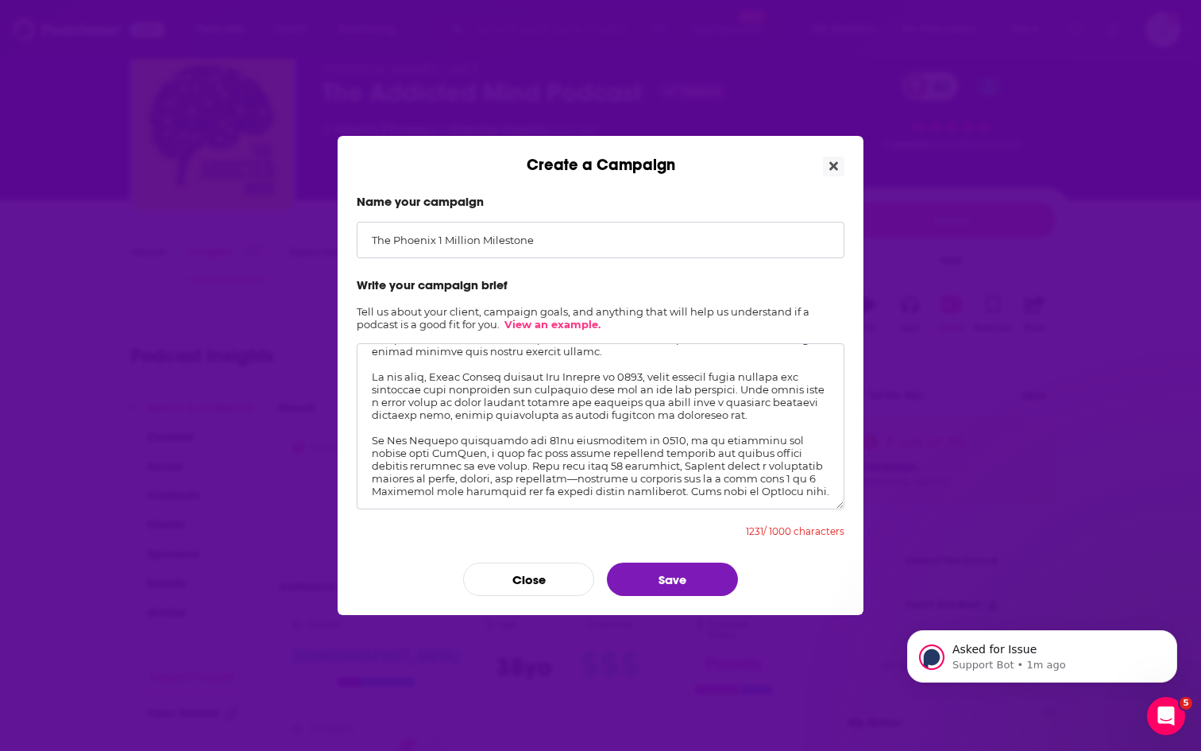
scroll to position [25, 0]
drag, startPoint x: 443, startPoint y: 376, endPoint x: 350, endPoint y: 373, distance: 93.0
click at [350, 373] on div "Name your campaign The Phoenix 1 Million Milestone Write your campaign brief Te…" at bounding box center [601, 395] width 526 height 440
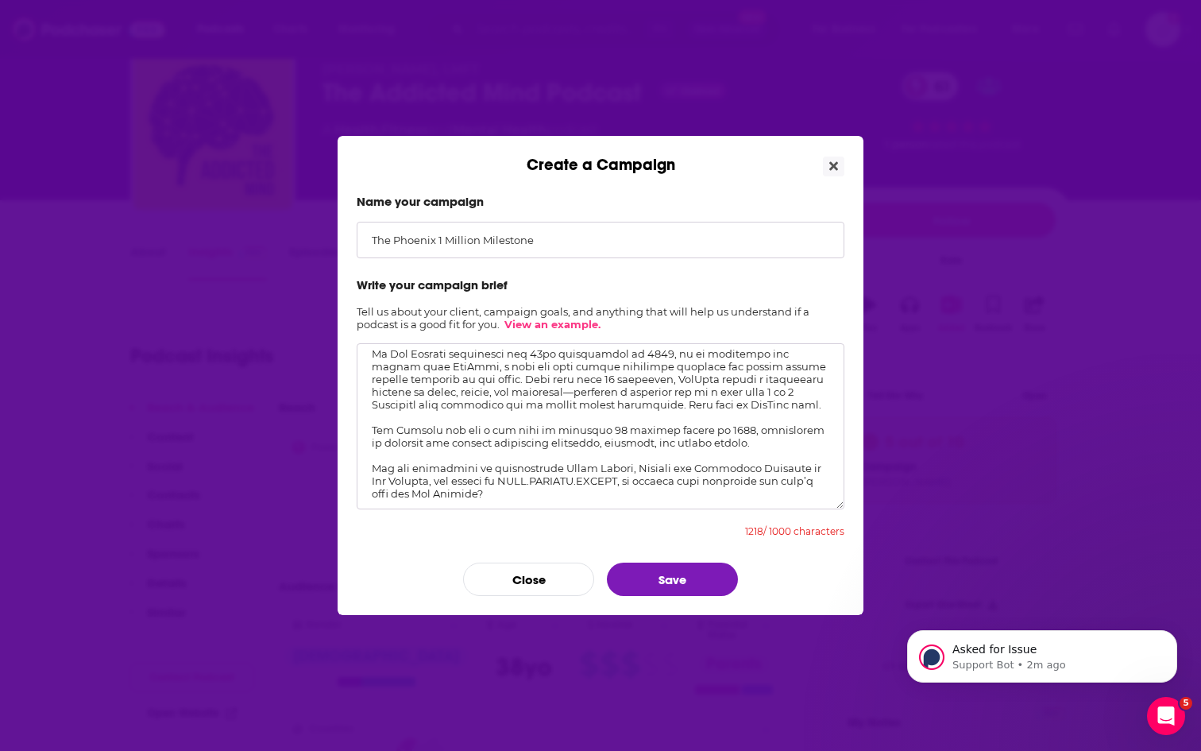
scroll to position [125, 0]
drag, startPoint x: 621, startPoint y: 494, endPoint x: 611, endPoint y: 484, distance: 14.6
click at [611, 485] on textarea "Create a Campaign" at bounding box center [601, 426] width 488 height 166
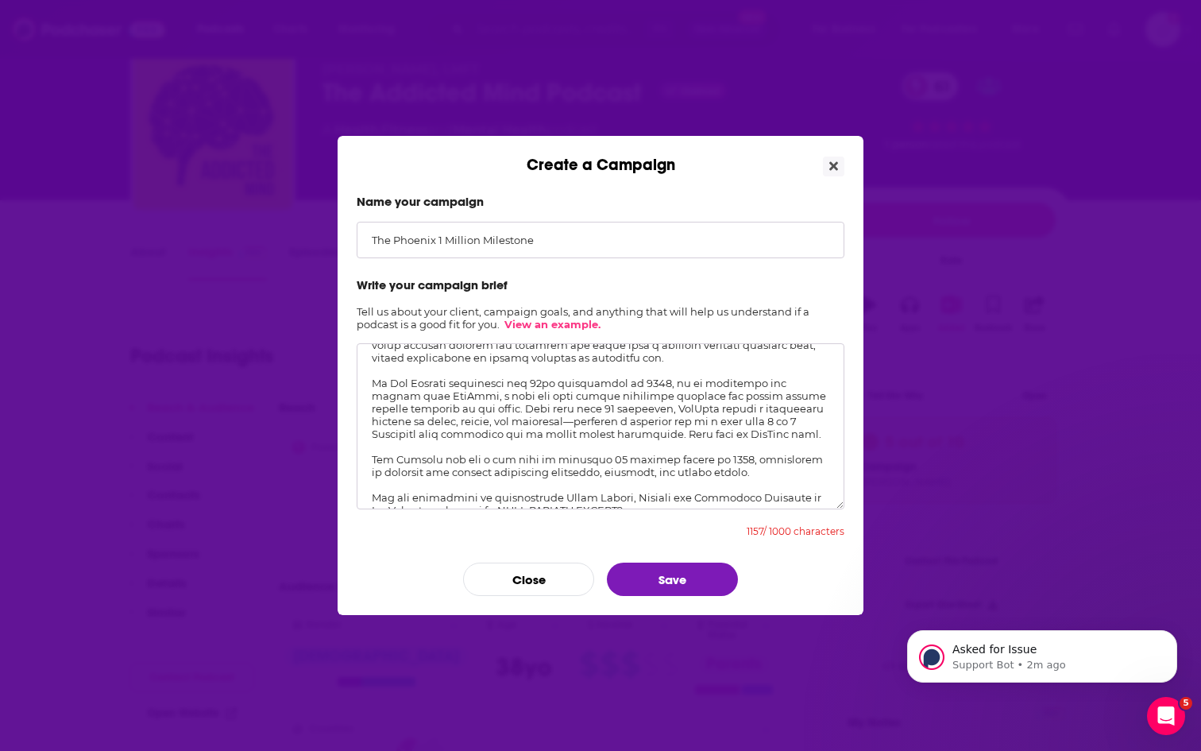
scroll to position [64, 0]
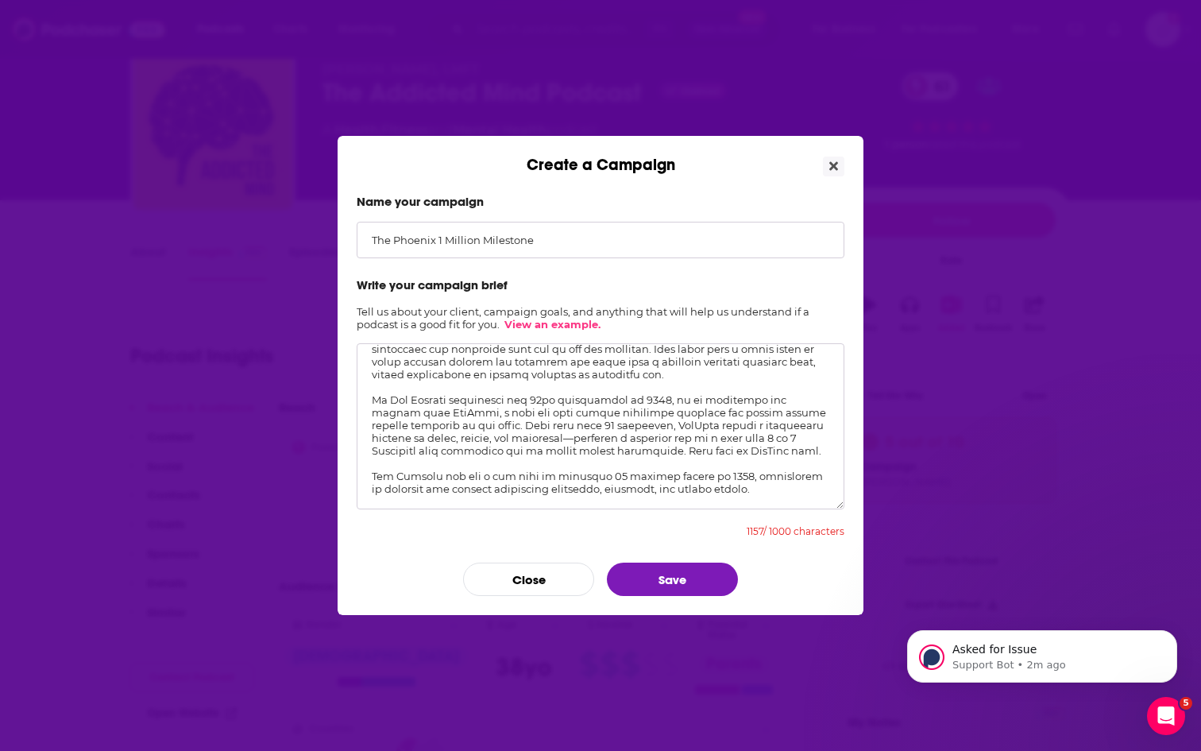
drag, startPoint x: 690, startPoint y: 460, endPoint x: 682, endPoint y: 454, distance: 10.2
click at [624, 454] on textarea "Create a Campaign" at bounding box center [601, 426] width 488 height 166
drag, startPoint x: 698, startPoint y: 452, endPoint x: 576, endPoint y: 438, distance: 123.2
click at [576, 439] on textarea "Create a Campaign" at bounding box center [601, 426] width 488 height 166
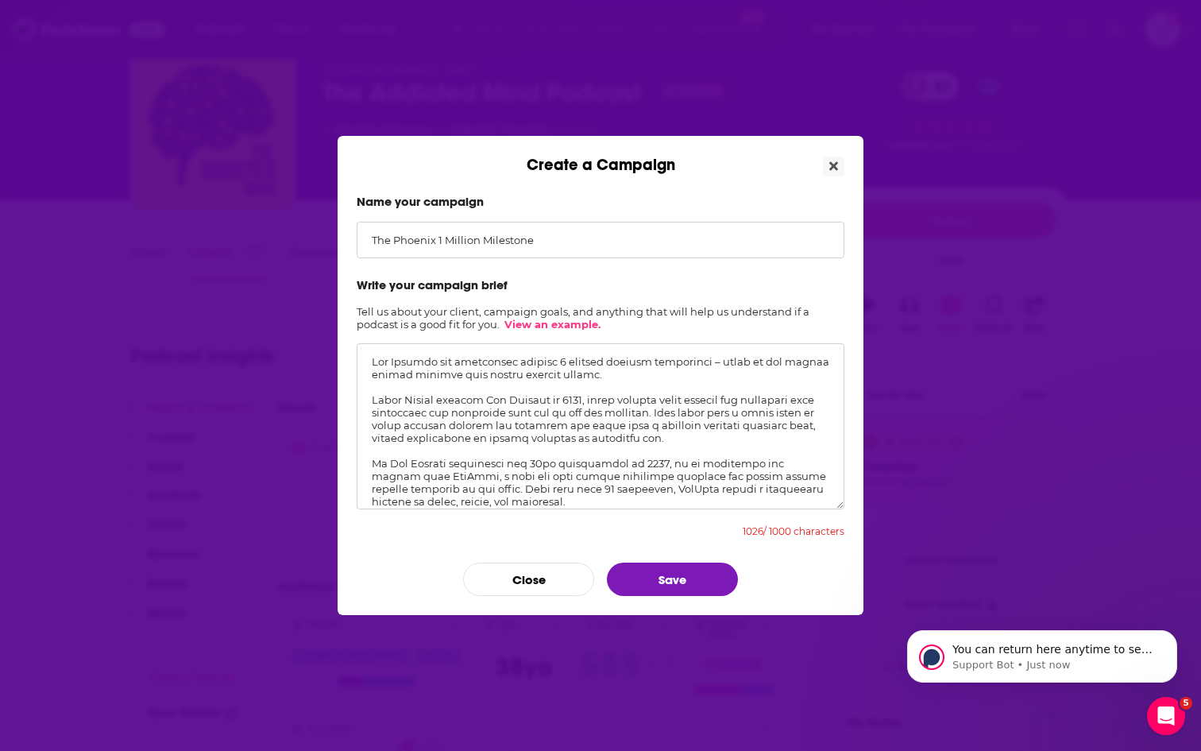
scroll to position [8, 0]
drag, startPoint x: 673, startPoint y: 415, endPoint x: 601, endPoint y: 419, distance: 71.7
click at [601, 419] on textarea "Create a Campaign" at bounding box center [601, 426] width 488 height 166
type textarea "The Phoenix has officially reached 1 million members nationwide – proof of the …"
click at [624, 578] on button "Save" at bounding box center [672, 578] width 131 height 33
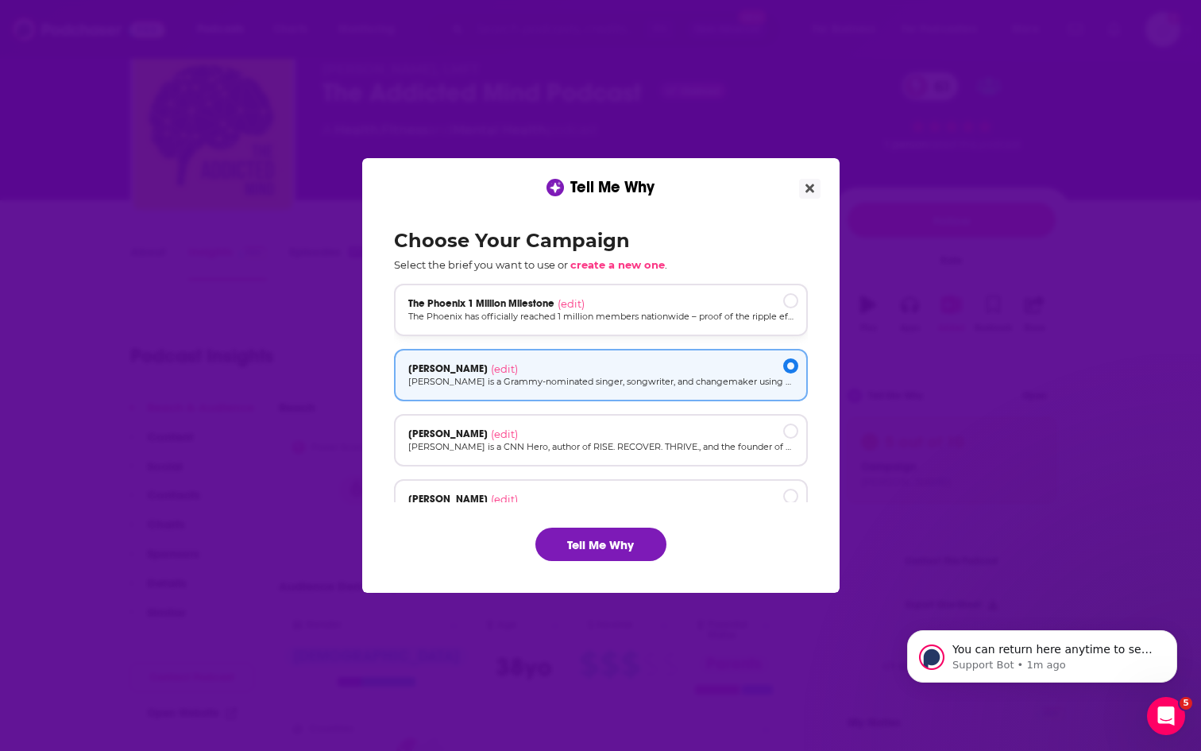
click at [624, 305] on div "The Phoenix 1 Million Milestone (edit)" at bounding box center [600, 303] width 385 height 13
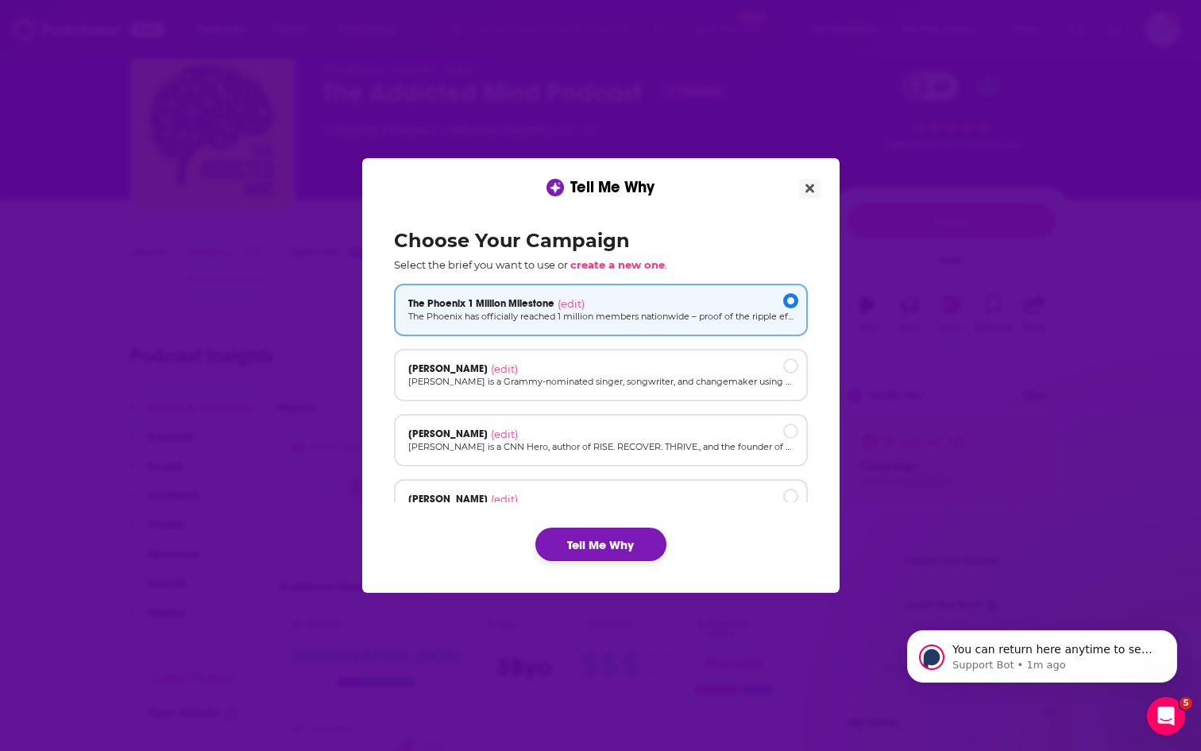
click at [618, 543] on button "Tell Me Why" at bounding box center [600, 544] width 131 height 33
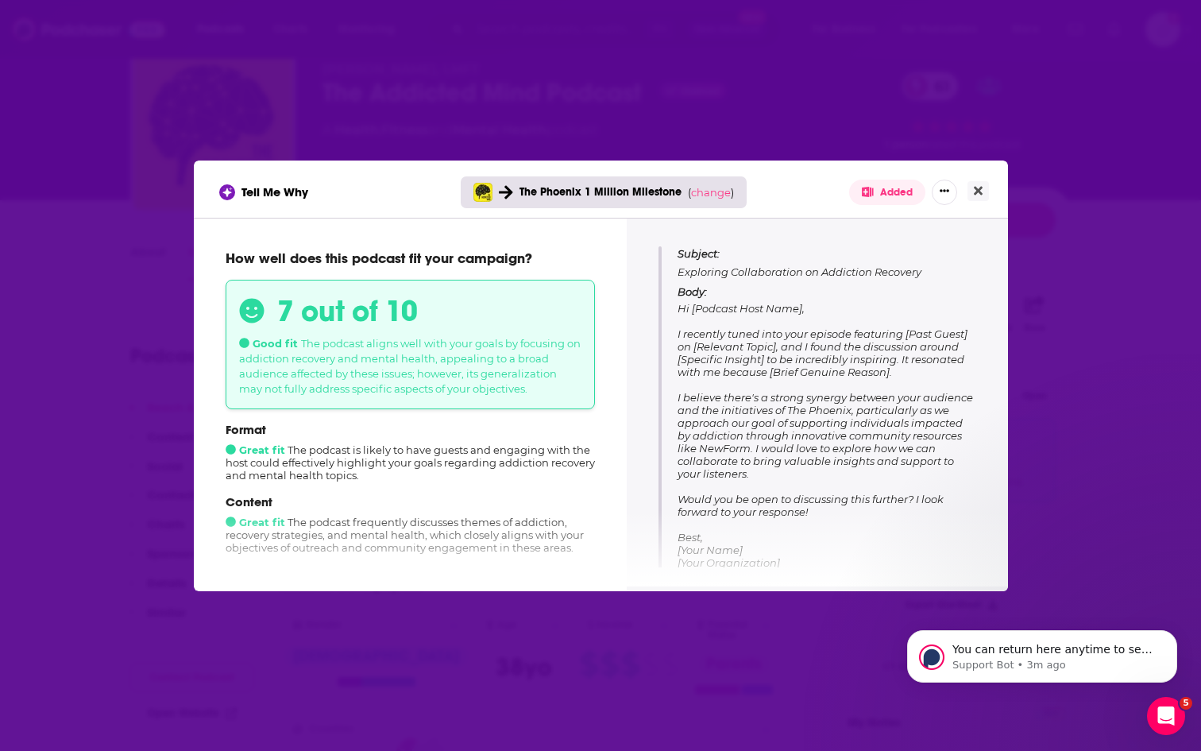
scroll to position [184, 0]
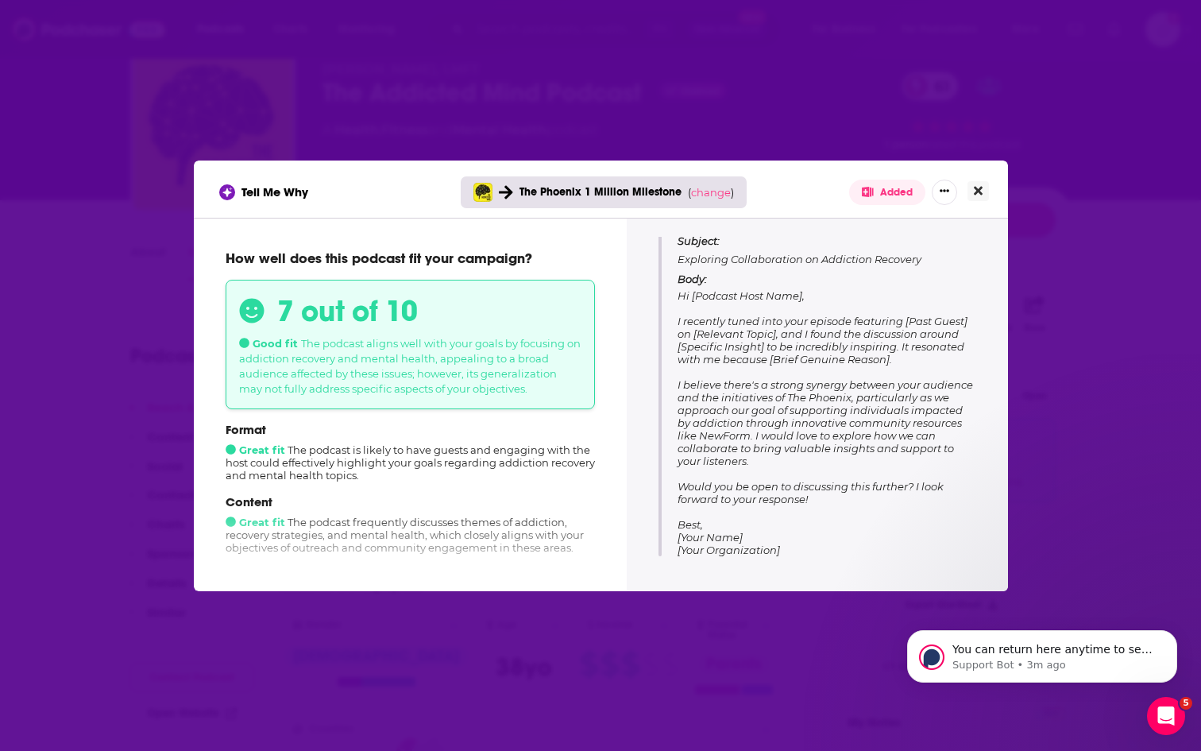
click at [624, 197] on button "Close" at bounding box center [978, 191] width 21 height 20
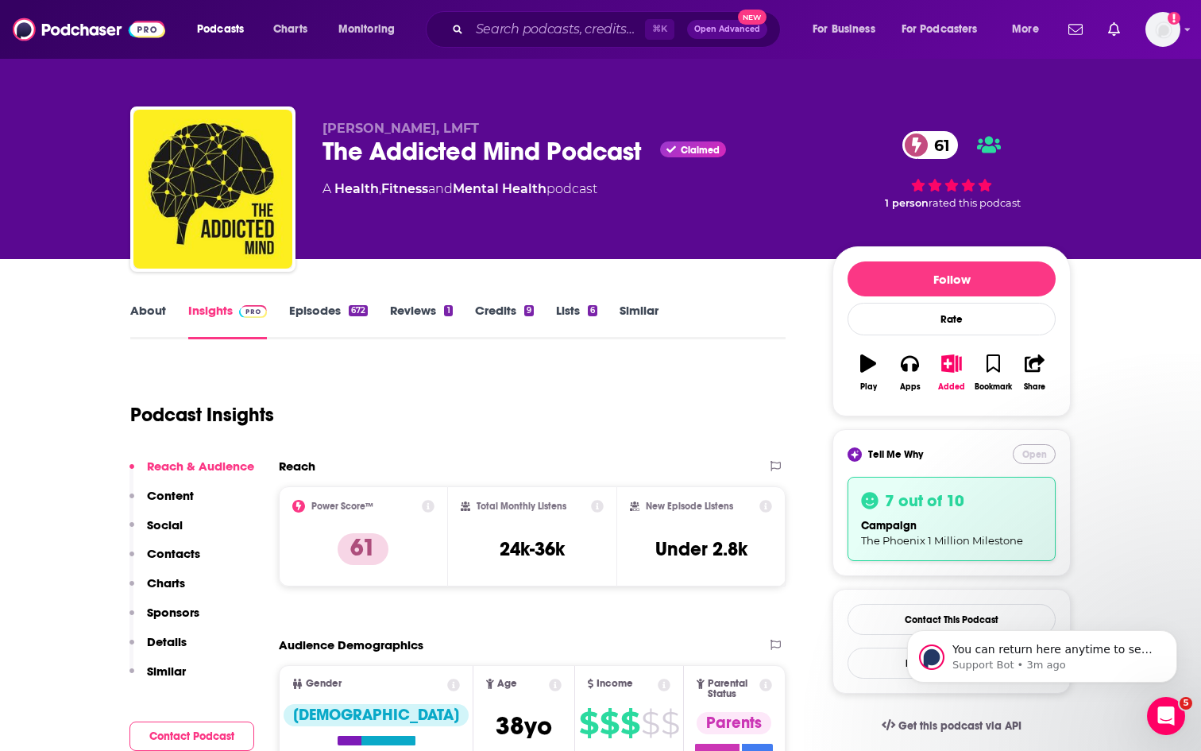
scroll to position [59, 0]
